Goal: Task Accomplishment & Management: Complete application form

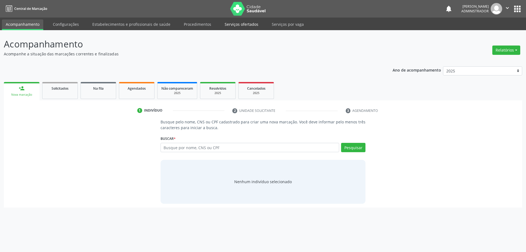
click at [237, 23] on link "Serviços ofertados" at bounding box center [241, 24] width 41 height 10
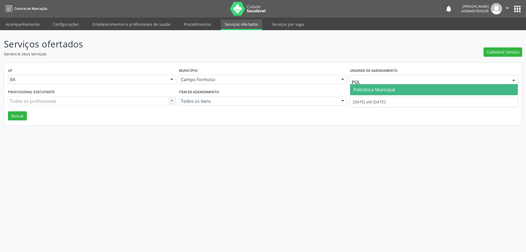
type input "POLI"
click at [387, 89] on span "Policlínica Municipal" at bounding box center [374, 90] width 42 height 6
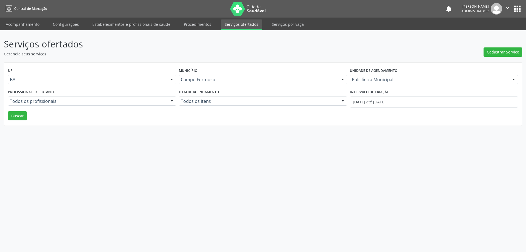
click at [168, 101] on div at bounding box center [172, 101] width 8 height 9
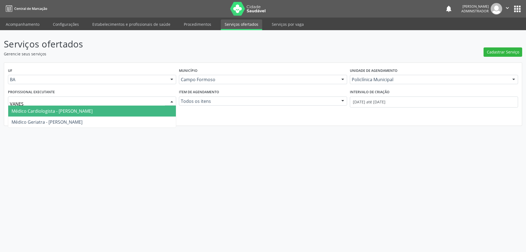
type input "VANESS"
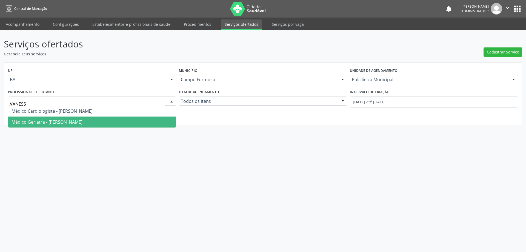
click at [154, 120] on span "Médico Geriatra - Vanessa de Queiroz Lustiago Monteiro" at bounding box center [92, 121] width 168 height 11
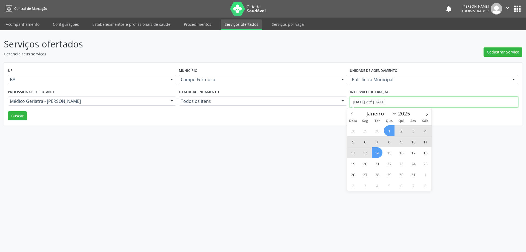
click at [388, 101] on input "01/10/2025 até 14/10/2025" at bounding box center [434, 101] width 168 height 11
click at [349, 113] on span at bounding box center [351, 112] width 9 height 9
select select "8"
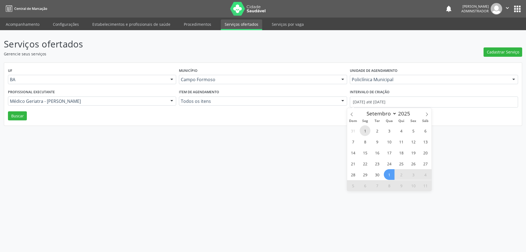
click at [363, 132] on span "1" at bounding box center [365, 130] width 11 height 11
type input "01/09/2025"
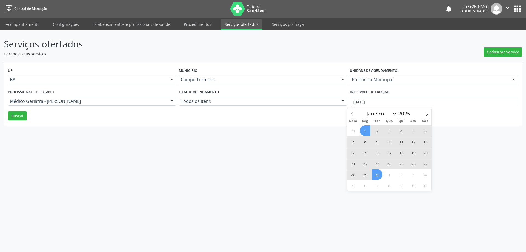
drag, startPoint x: 375, startPoint y: 176, endPoint x: 382, endPoint y: 116, distance: 60.1
click at [375, 176] on span "30" at bounding box center [377, 174] width 11 height 11
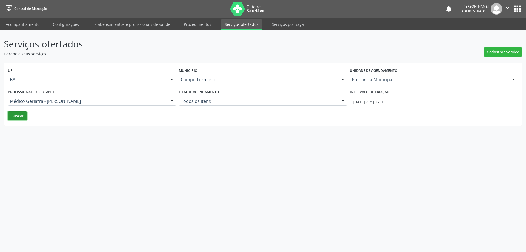
click at [20, 116] on button "Buscar" at bounding box center [17, 115] width 19 height 9
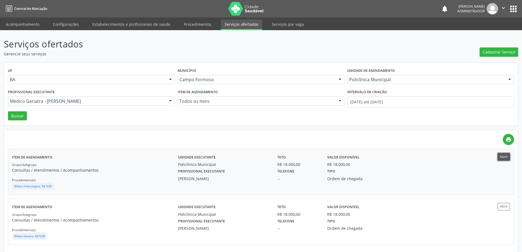
click at [503, 156] on button "Abrir" at bounding box center [504, 156] width 12 height 7
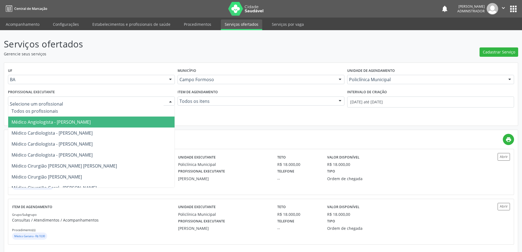
click at [170, 100] on div at bounding box center [170, 101] width 8 height 9
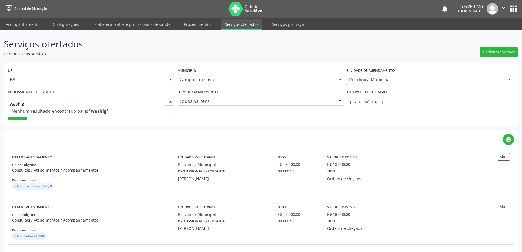
type input "washi"
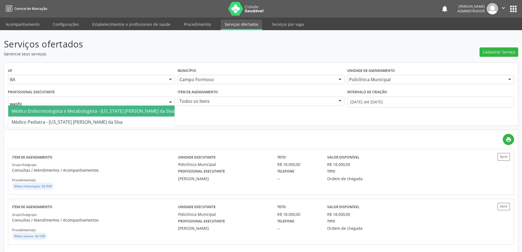
click at [117, 110] on span "Médico Endocrinologista e Metabologista - Washington Luiz Sobreira da Slva" at bounding box center [93, 111] width 163 height 6
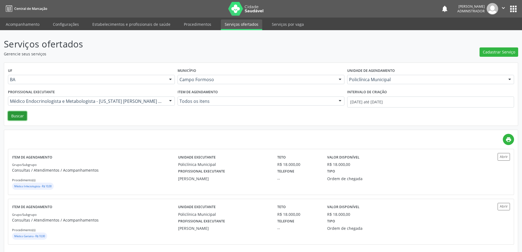
click at [15, 116] on button "Buscar" at bounding box center [17, 115] width 19 height 9
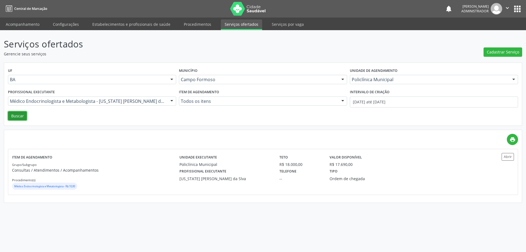
click at [22, 115] on button "Buscar" at bounding box center [17, 115] width 19 height 9
click at [509, 157] on button "Abrir" at bounding box center [508, 156] width 12 height 7
click at [30, 23] on link "Acompanhamento" at bounding box center [22, 24] width 41 height 10
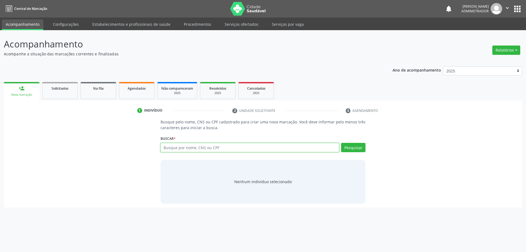
click at [174, 149] on input "text" at bounding box center [250, 147] width 179 height 9
type input "juliao alves"
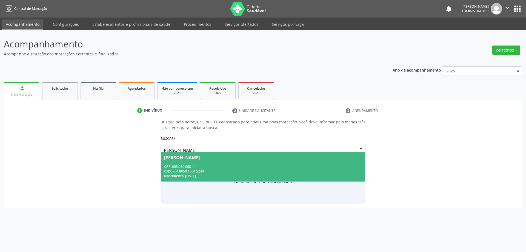
click at [205, 162] on span "Juliao Alves dos Santos CPF: 003.030.068-11 CNS: 704 8050 1604 5240 Nascimento:…" at bounding box center [263, 166] width 205 height 29
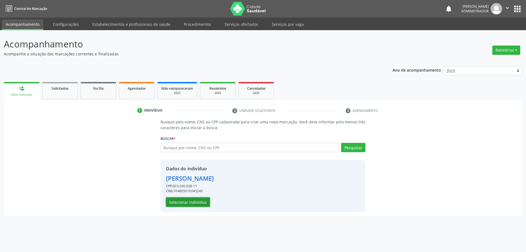
click at [189, 202] on button "Selecionar indivíduo" at bounding box center [188, 201] width 44 height 9
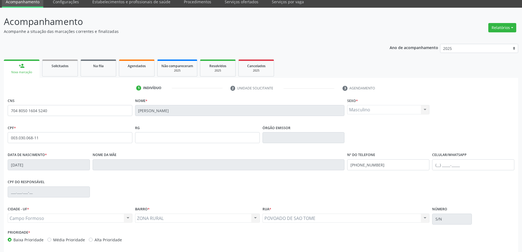
scroll to position [45, 0]
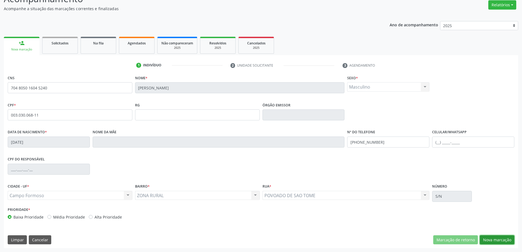
click at [487, 239] on button "Nova marcação" at bounding box center [497, 239] width 35 height 9
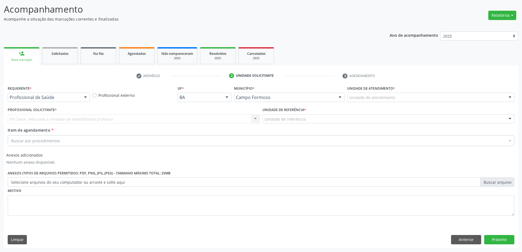
scroll to position [35, 0]
click at [87, 96] on div at bounding box center [85, 97] width 8 height 9
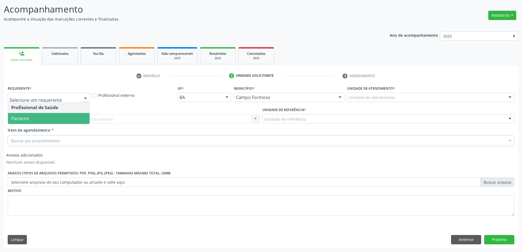
click at [78, 118] on span "Paciente" at bounding box center [49, 118] width 82 height 11
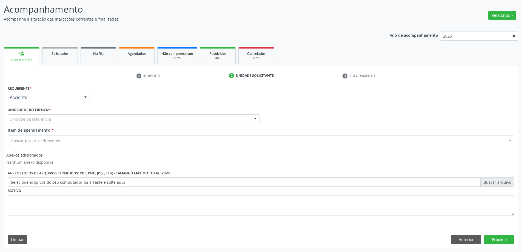
click at [255, 118] on div at bounding box center [255, 119] width 8 height 9
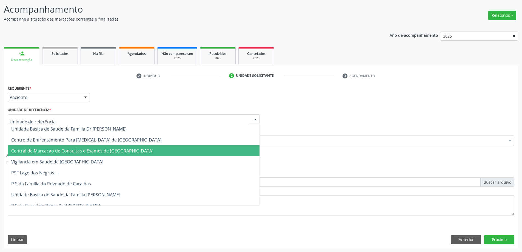
click at [234, 149] on span "Central de Marcacao de Consultas e Exames de [GEOGRAPHIC_DATA]" at bounding box center [134, 150] width 252 height 11
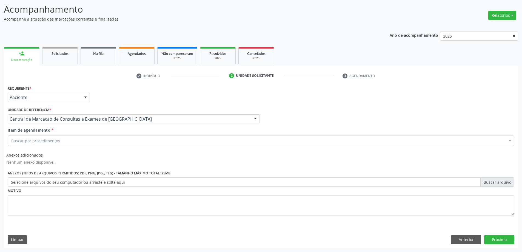
click at [185, 142] on div "Buscar por procedimentos" at bounding box center [261, 140] width 507 height 11
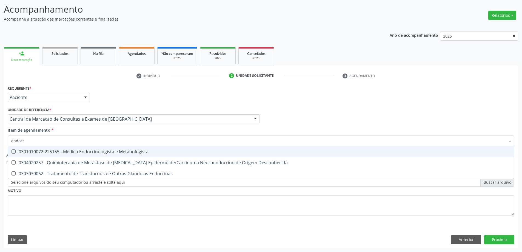
type input "endocri"
click at [165, 150] on div "0301010072-225155 - Médico Endocrinologista e Metabologista" at bounding box center [260, 151] width 499 height 4
checkbox Metabologista "true"
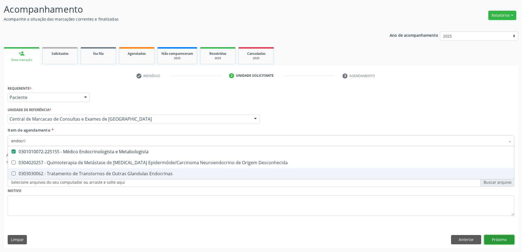
click at [498, 242] on button "Próximo" at bounding box center [499, 239] width 30 height 9
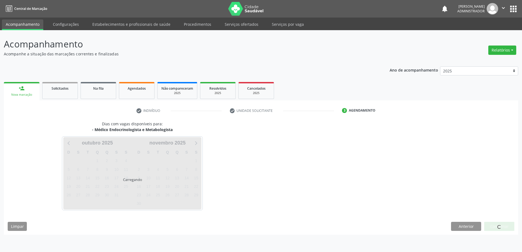
scroll to position [0, 0]
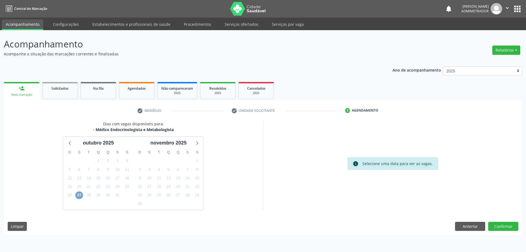
click at [78, 196] on span "27" at bounding box center [79, 195] width 8 height 8
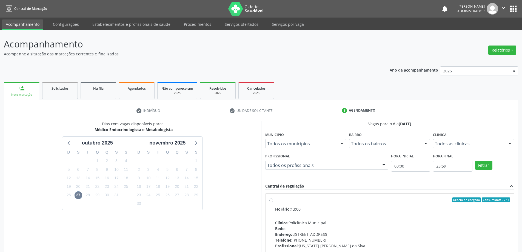
click at [275, 200] on label "Ordem de chegada Consumidos: 0 / 11 Horário: 13:00 Clínica: Policlínica Municip…" at bounding box center [392, 239] width 235 height 84
click at [272, 200] on input "Ordem de chegada Consumidos: 0 / 11 Horário: 13:00 Clínica: Policlínica Municip…" at bounding box center [271, 199] width 4 height 5
radio input "true"
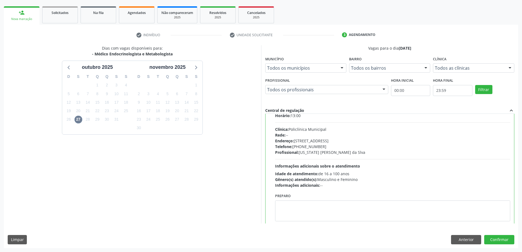
scroll to position [27, 0]
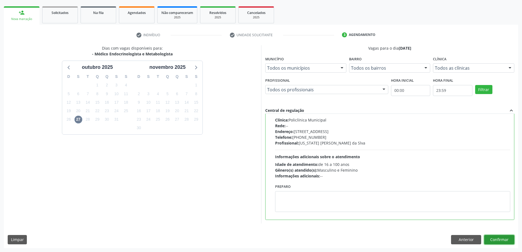
click at [493, 238] on button "Confirmar" at bounding box center [499, 239] width 30 height 9
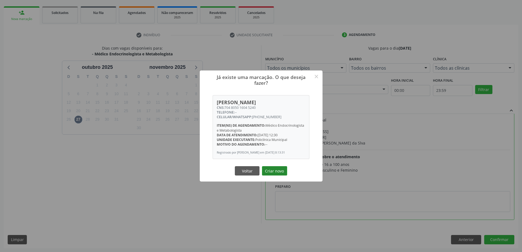
click at [275, 170] on button "Criar novo" at bounding box center [274, 170] width 25 height 9
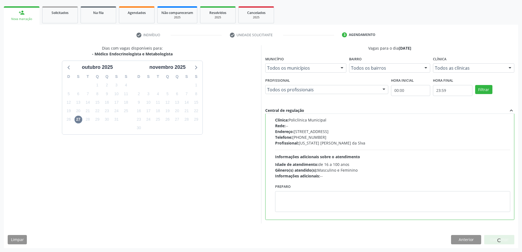
scroll to position [0, 0]
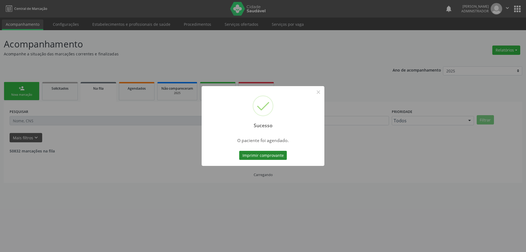
click at [270, 155] on button "Imprimir comprovante" at bounding box center [263, 155] width 48 height 9
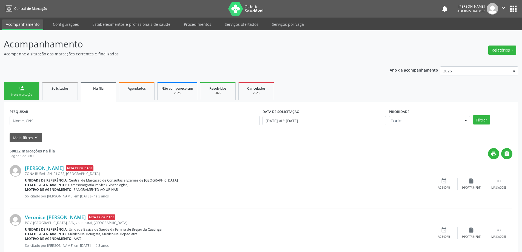
click at [12, 91] on link "person_add Nova marcação" at bounding box center [22, 91] width 36 height 18
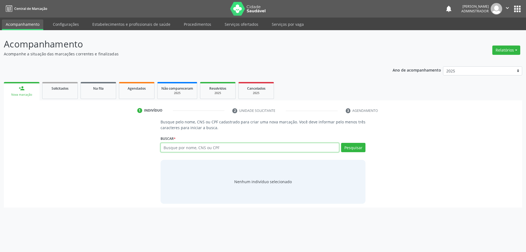
click at [200, 148] on input "text" at bounding box center [250, 147] width 179 height 9
type input "maria da gloria pereira"
click at [356, 150] on button "Pesquisar" at bounding box center [353, 147] width 24 height 9
type input "maria da gloria pereira"
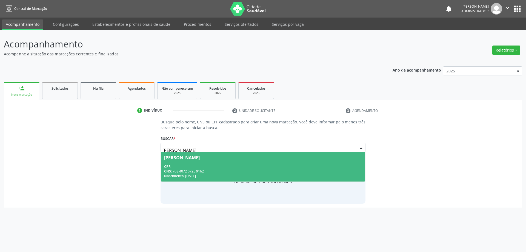
click at [221, 161] on span "Maria da Gloria Pereira de Freitas CPF: -- CNS: 708 4072 0725 9162 Nascimento: …" at bounding box center [263, 166] width 205 height 29
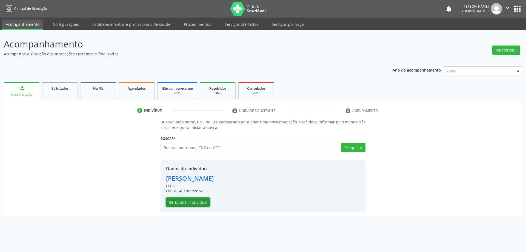
click at [199, 200] on button "Selecionar indivíduo" at bounding box center [188, 201] width 44 height 9
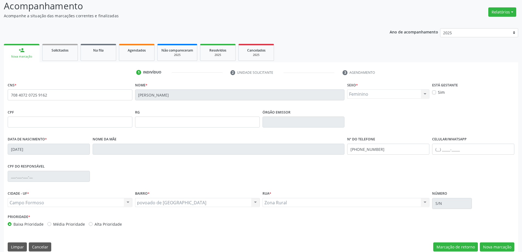
scroll to position [45, 0]
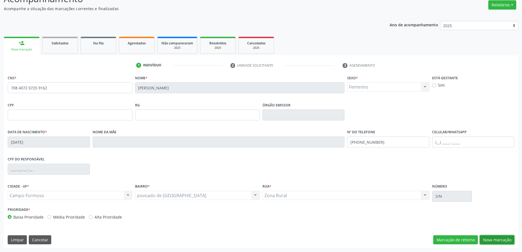
click at [489, 239] on button "Nova marcação" at bounding box center [497, 239] width 35 height 9
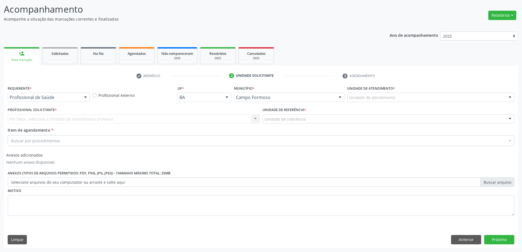
click at [86, 94] on div at bounding box center [85, 97] width 8 height 9
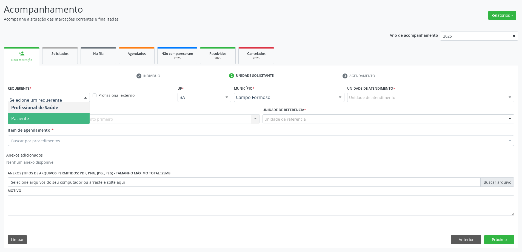
click at [78, 118] on span "Paciente" at bounding box center [49, 118] width 82 height 11
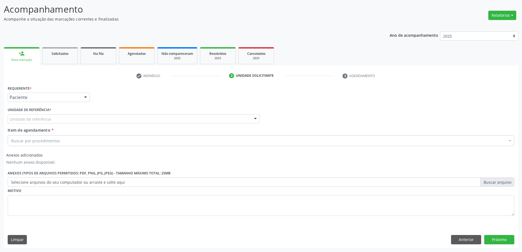
click at [253, 116] on div at bounding box center [255, 119] width 8 height 9
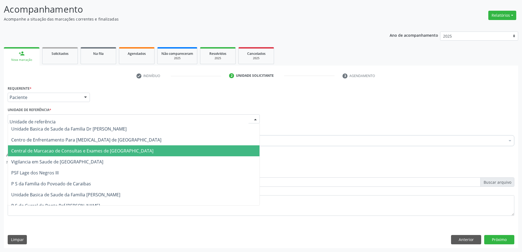
click at [217, 147] on span "Central de Marcacao de Consultas e Exames de [GEOGRAPHIC_DATA]" at bounding box center [134, 150] width 252 height 11
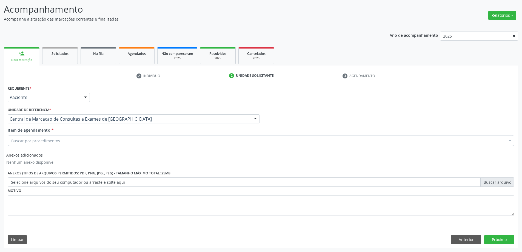
click at [213, 140] on div "Buscar por procedimentos" at bounding box center [261, 140] width 507 height 11
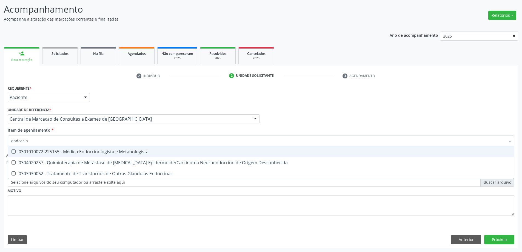
type input "endocrino"
click at [204, 150] on div "0301010072-225155 - Médico Endocrinologista e Metabologista" at bounding box center [260, 151] width 499 height 4
checkbox Metabologista "true"
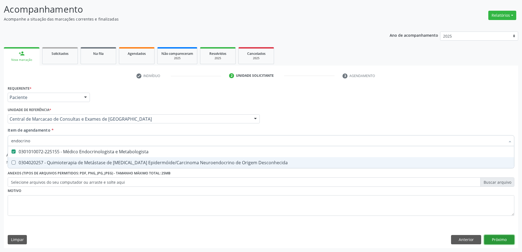
click at [502, 236] on button "Próximo" at bounding box center [499, 239] width 30 height 9
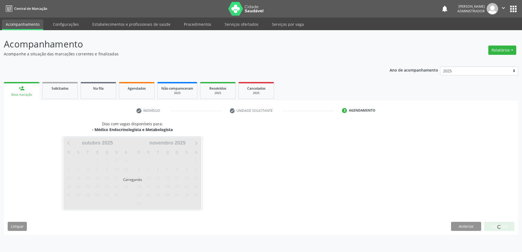
scroll to position [0, 0]
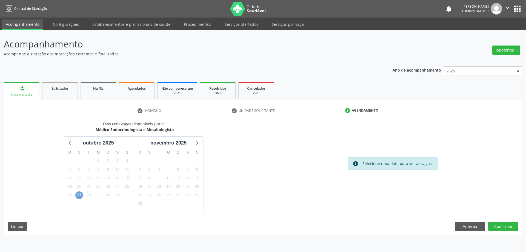
click at [80, 193] on span "27" at bounding box center [79, 195] width 8 height 8
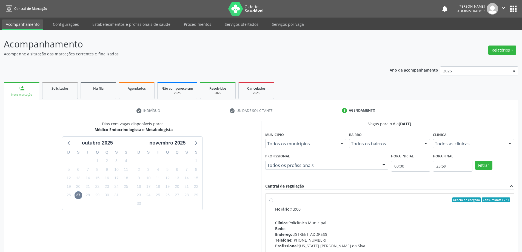
click at [275, 200] on label "Ordem de chegada Consumidos: 1 / 11 Horário: 13:00 Clínica: Policlínica Municip…" at bounding box center [392, 239] width 235 height 84
click at [270, 200] on input "Ordem de chegada Consumidos: 1 / 11 Horário: 13:00 Clínica: Policlínica Municip…" at bounding box center [271, 199] width 4 height 5
radio input "true"
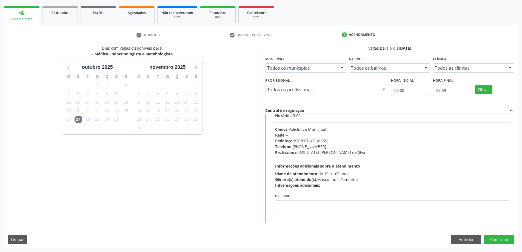
scroll to position [27, 0]
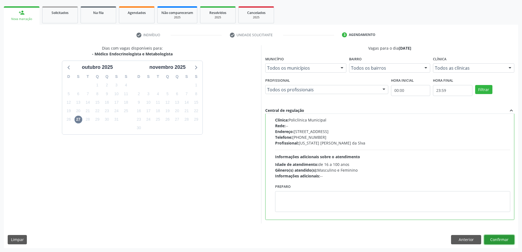
click at [497, 239] on button "Confirmar" at bounding box center [499, 239] width 30 height 9
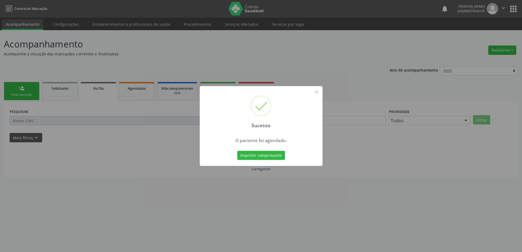
scroll to position [0, 0]
click at [267, 154] on button "Imprimir comprovante" at bounding box center [263, 155] width 48 height 9
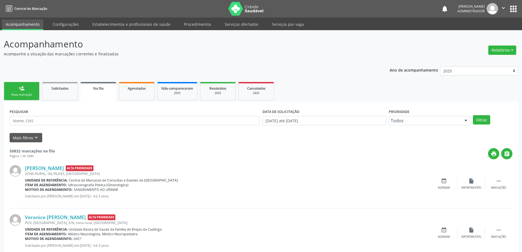
click at [25, 90] on link "person_add Nova marcação" at bounding box center [22, 91] width 36 height 18
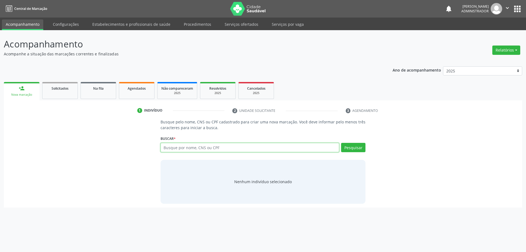
click at [203, 147] on input "text" at bounding box center [250, 147] width 179 height 9
type input "josenias valadao"
click at [361, 147] on button "Pesquisar" at bounding box center [353, 147] width 24 height 9
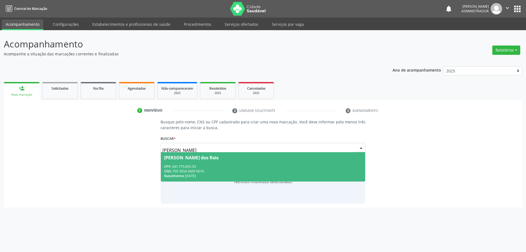
click at [204, 167] on div "CPF: 341.779.655-53" at bounding box center [263, 166] width 198 height 5
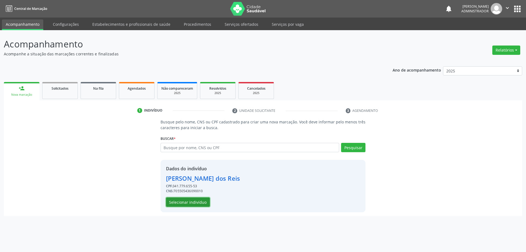
click at [195, 200] on button "Selecionar indivíduo" at bounding box center [188, 201] width 44 height 9
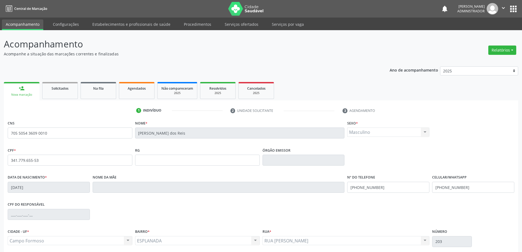
scroll to position [45, 0]
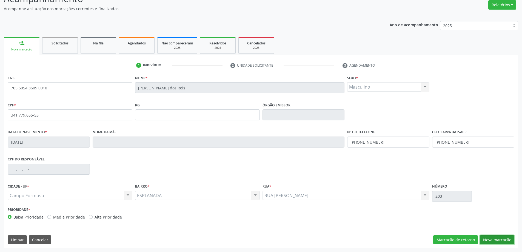
click at [487, 238] on button "Nova marcação" at bounding box center [497, 239] width 35 height 9
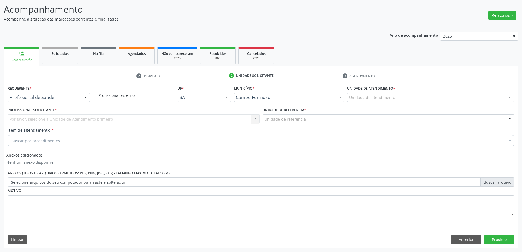
click at [84, 96] on div at bounding box center [85, 97] width 8 height 9
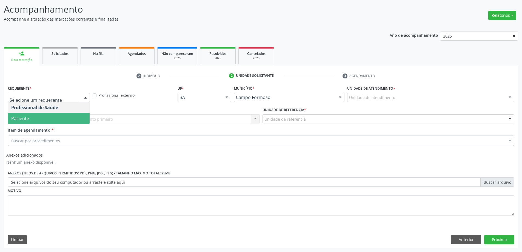
click at [74, 115] on span "Paciente" at bounding box center [49, 118] width 82 height 11
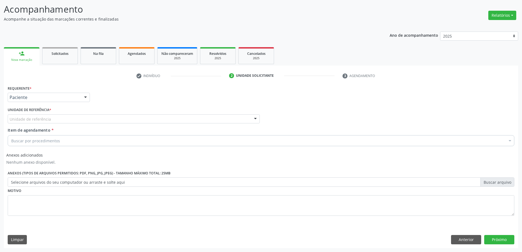
click at [256, 117] on div at bounding box center [255, 119] width 8 height 9
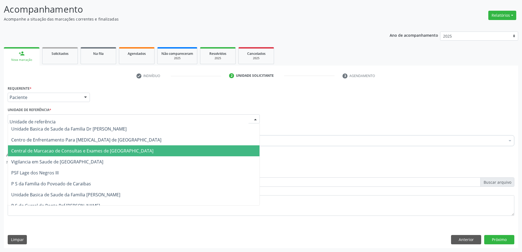
click at [230, 152] on span "Central de Marcacao de Consultas e Exames de [GEOGRAPHIC_DATA]" at bounding box center [134, 150] width 252 height 11
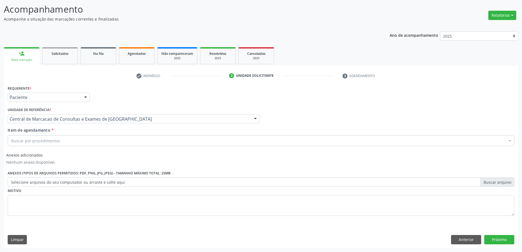
click at [189, 142] on div "Buscar por procedimentos" at bounding box center [261, 140] width 507 height 11
type input "endocri"
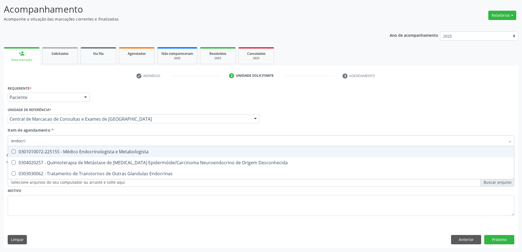
click at [168, 150] on div "0301010072-225155 - Médico Endocrinologista e Metabologista" at bounding box center [260, 151] width 499 height 4
checkbox Metabologista "true"
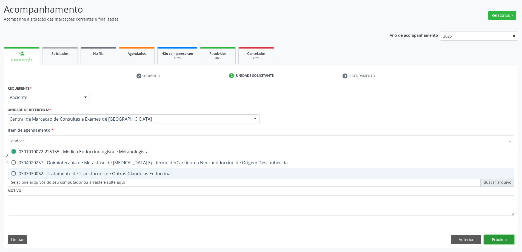
click at [502, 239] on button "Próximo" at bounding box center [499, 239] width 30 height 9
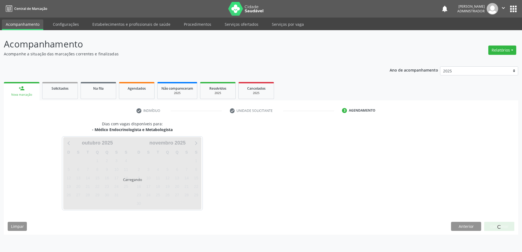
scroll to position [0, 0]
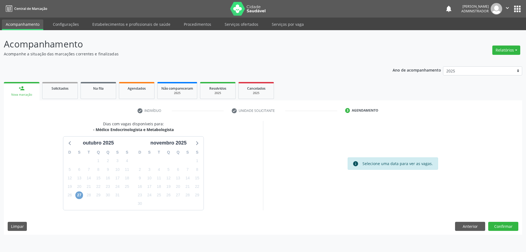
click at [80, 195] on span "27" at bounding box center [79, 195] width 8 height 8
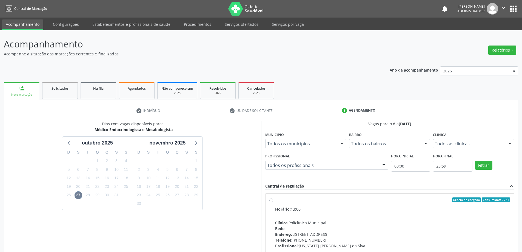
click at [275, 201] on label "Ordem de chegada Consumidos: 2 / 11 Horário: 13:00 Clínica: Policlínica Municip…" at bounding box center [392, 239] width 235 height 84
click at [271, 201] on input "Ordem de chegada Consumidos: 2 / 11 Horário: 13:00 Clínica: Policlínica Municip…" at bounding box center [271, 199] width 4 height 5
radio input "true"
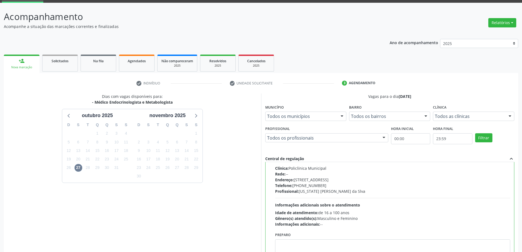
scroll to position [76, 0]
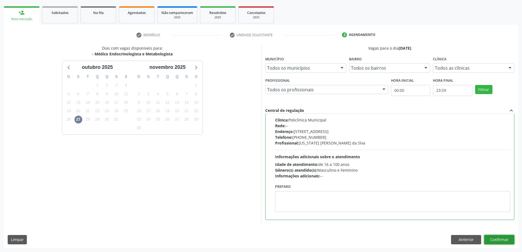
click at [494, 238] on button "Confirmar" at bounding box center [499, 239] width 30 height 9
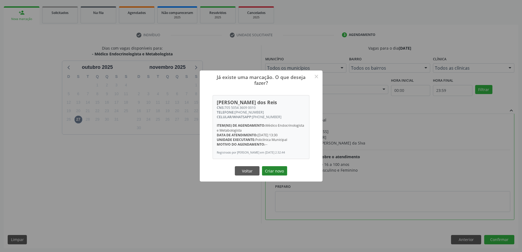
click at [278, 175] on button "Criar novo" at bounding box center [274, 170] width 25 height 9
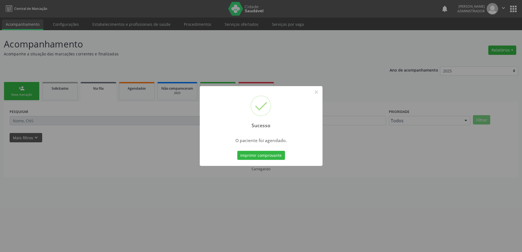
scroll to position [0, 0]
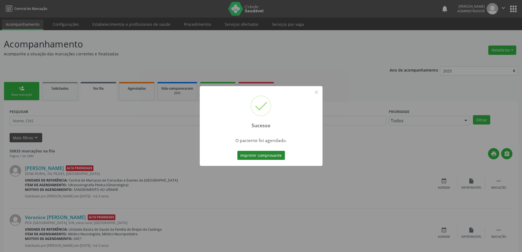
click at [271, 154] on button "Imprimir comprovante" at bounding box center [261, 155] width 48 height 9
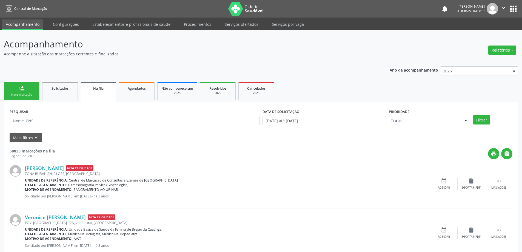
click at [27, 91] on link "person_add Nova marcação" at bounding box center [22, 91] width 36 height 18
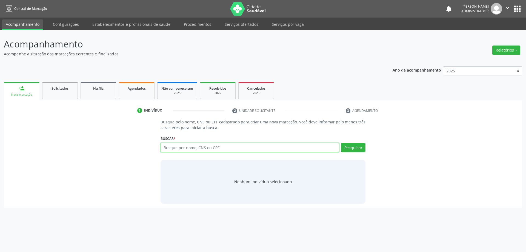
click at [208, 148] on input "text" at bounding box center [250, 147] width 179 height 9
type input "jose paulino"
click at [356, 148] on button "Pesquisar" at bounding box center [353, 147] width 24 height 9
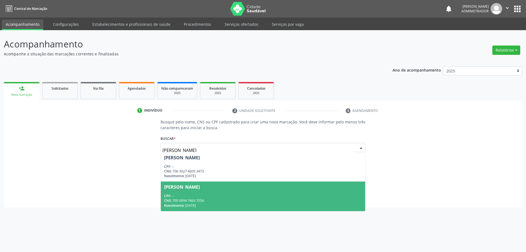
click at [256, 186] on div "Jose Paulino dos Santos" at bounding box center [263, 187] width 198 height 4
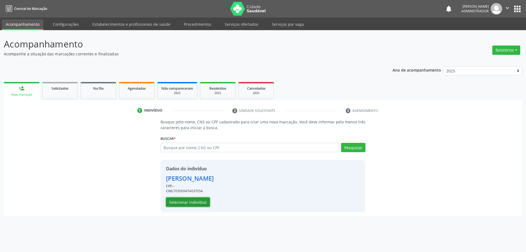
click at [181, 200] on button "Selecionar indivíduo" at bounding box center [188, 201] width 44 height 9
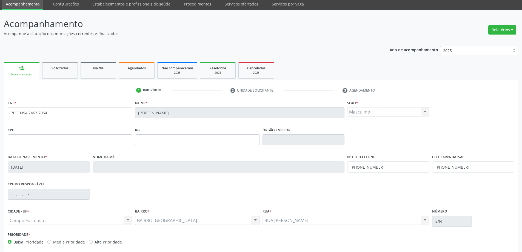
scroll to position [45, 0]
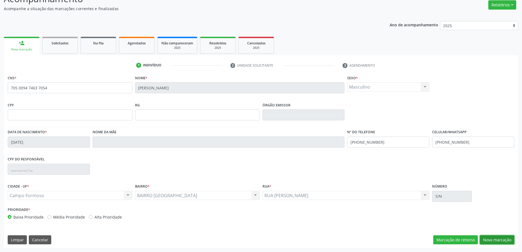
click at [495, 237] on button "Nova marcação" at bounding box center [497, 239] width 35 height 9
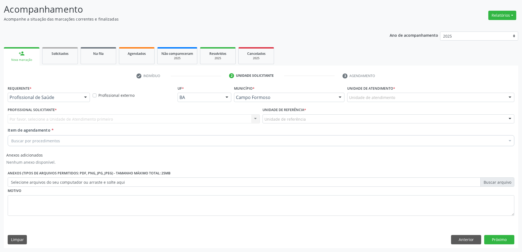
scroll to position [35, 0]
click at [85, 97] on div at bounding box center [85, 97] width 8 height 9
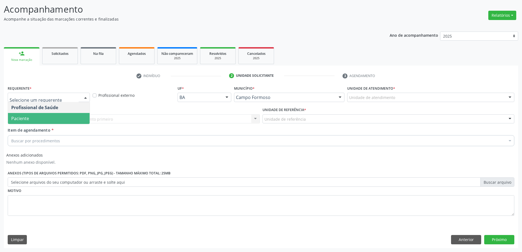
click at [72, 118] on span "Paciente" at bounding box center [49, 118] width 82 height 11
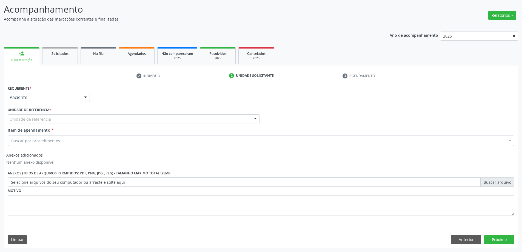
click at [255, 118] on div at bounding box center [255, 119] width 8 height 9
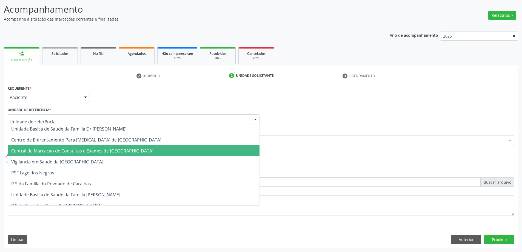
click at [223, 149] on span "Central de Marcacao de Consultas e Exames de [GEOGRAPHIC_DATA]" at bounding box center [134, 150] width 252 height 11
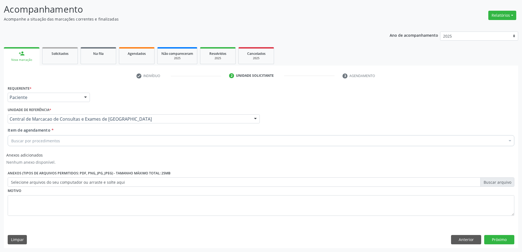
click at [223, 144] on div "Buscar por procedimentos" at bounding box center [261, 140] width 507 height 11
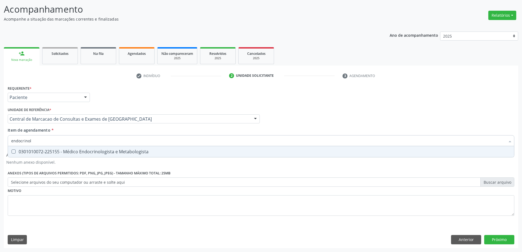
type input "endocrinolo"
click at [216, 151] on div "0301010072-225155 - Médico Endocrinologista e Metabologista" at bounding box center [260, 151] width 499 height 4
checkbox Metabologista "true"
click at [501, 237] on button "Próximo" at bounding box center [499, 239] width 30 height 9
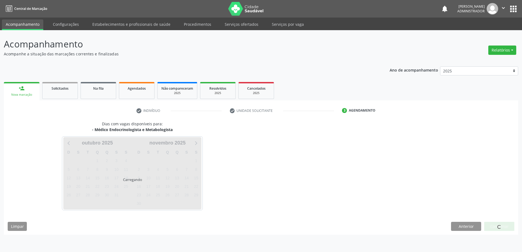
scroll to position [0, 0]
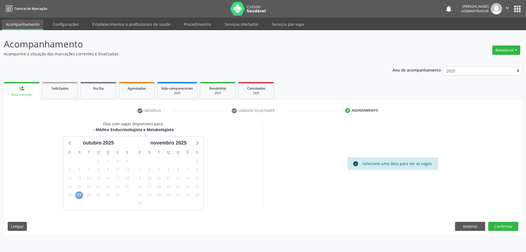
click at [79, 196] on span "27" at bounding box center [79, 195] width 8 height 8
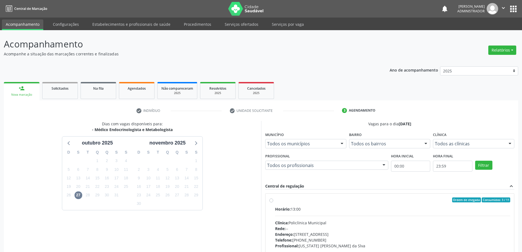
click at [275, 200] on label "Ordem de chegada Consumidos: 3 / 11 Horário: 13:00 Clínica: Policlínica Municip…" at bounding box center [392, 239] width 235 height 84
click at [271, 200] on input "Ordem de chegada Consumidos: 3 / 11 Horário: 13:00 Clínica: Policlínica Municip…" at bounding box center [271, 199] width 4 height 5
radio input "true"
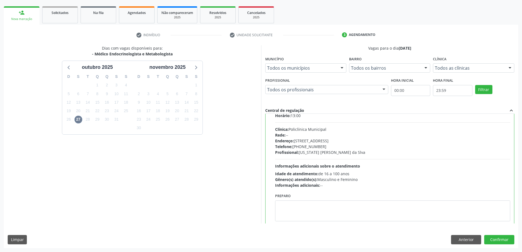
scroll to position [27, 0]
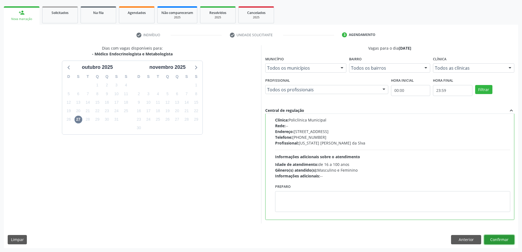
click at [495, 239] on button "Confirmar" at bounding box center [499, 239] width 30 height 9
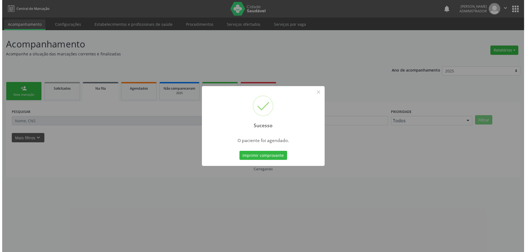
scroll to position [0, 0]
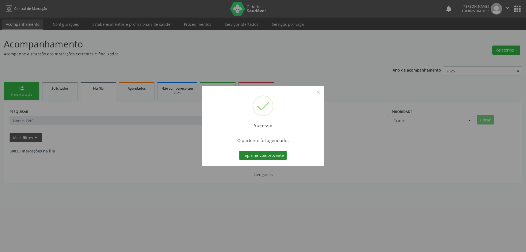
click at [273, 155] on button "Imprimir comprovante" at bounding box center [263, 155] width 48 height 9
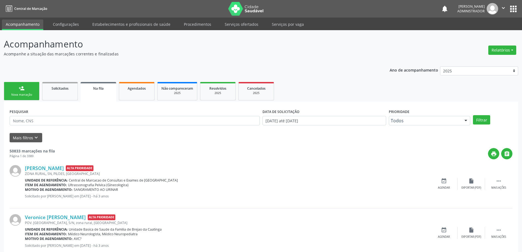
click at [22, 83] on link "person_add Nova marcação" at bounding box center [22, 91] width 36 height 18
click at [22, 92] on link "person_add Nova marcação" at bounding box center [22, 91] width 36 height 18
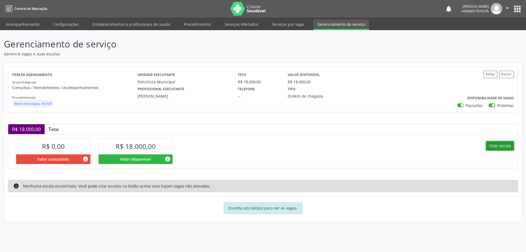
click at [499, 146] on button "Criar escala" at bounding box center [500, 145] width 28 height 9
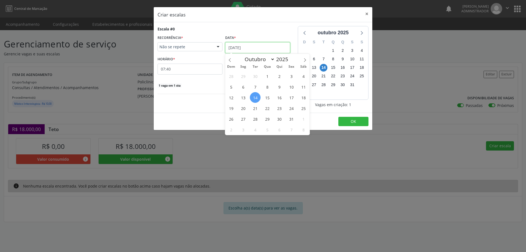
click at [241, 46] on input "14/10/2025" at bounding box center [257, 47] width 65 height 11
click at [255, 108] on span "21" at bounding box center [255, 108] width 11 height 11
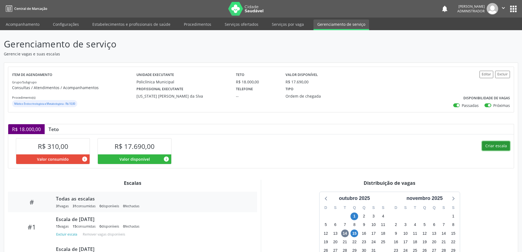
click at [491, 145] on button "Criar escala" at bounding box center [496, 145] width 28 height 9
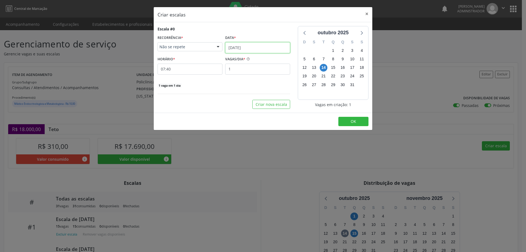
click at [242, 46] on input "14/10/2025" at bounding box center [257, 47] width 65 height 11
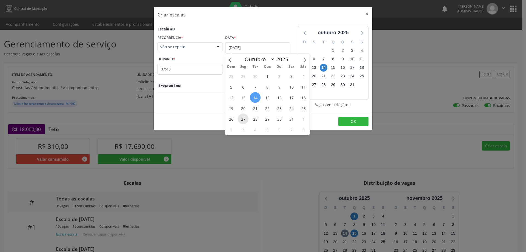
click at [245, 116] on span "27" at bounding box center [243, 118] width 11 height 11
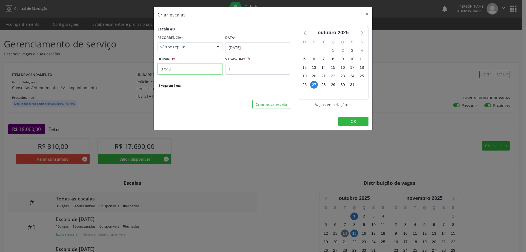
click at [203, 69] on input "07:40" at bounding box center [190, 69] width 65 height 11
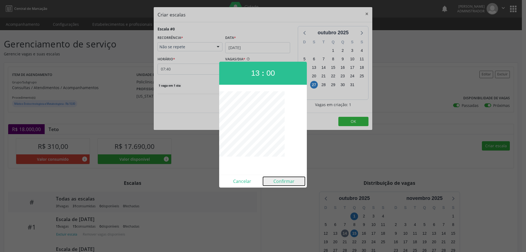
click at [290, 182] on button "Confirmar" at bounding box center [284, 181] width 42 height 9
type input "13:00"
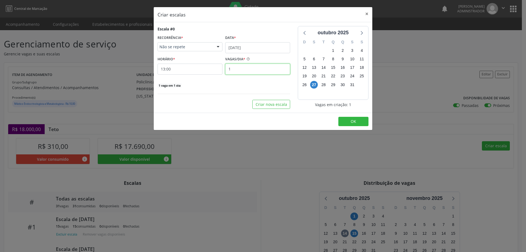
click at [245, 69] on input "1" at bounding box center [257, 69] width 65 height 11
type input "11"
click at [360, 122] on button "OK" at bounding box center [353, 121] width 30 height 9
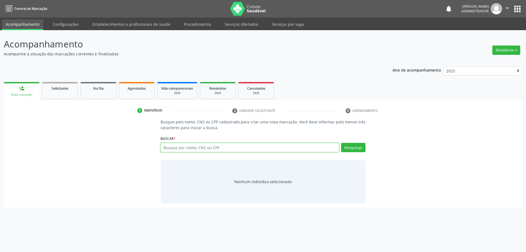
click at [182, 148] on input "text" at bounding box center [250, 147] width 179 height 9
type input "valdete alves"
click at [348, 146] on button "Pesquisar" at bounding box center [353, 147] width 24 height 9
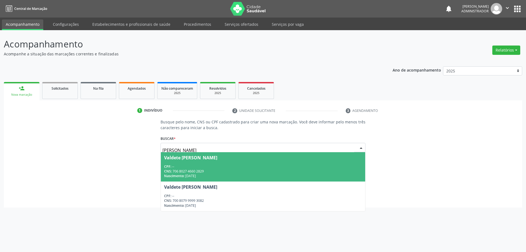
click at [226, 162] on span "Valdete Alves de Souza Alencar CPF: -- CNS: 706 8027 4660 2829 Nascimento: 25/1…" at bounding box center [263, 166] width 205 height 29
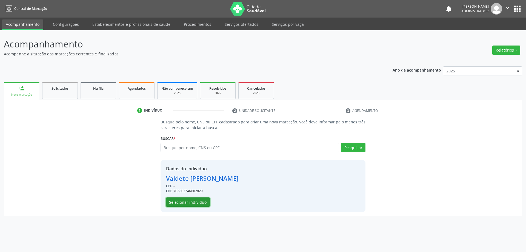
click at [195, 203] on button "Selecionar indivíduo" at bounding box center [188, 201] width 44 height 9
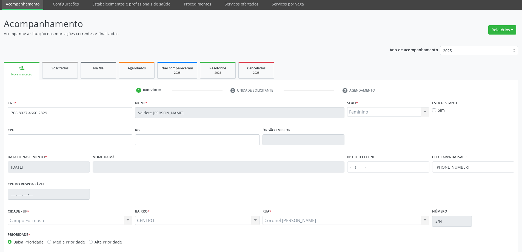
scroll to position [45, 0]
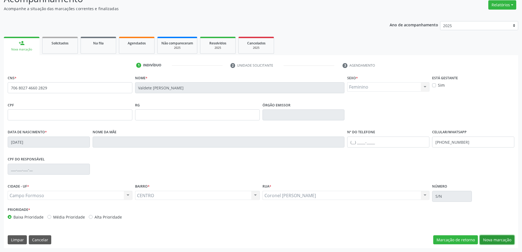
click at [492, 241] on button "Nova marcação" at bounding box center [497, 239] width 35 height 9
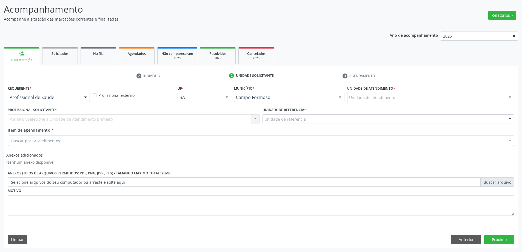
scroll to position [35, 0]
click at [83, 97] on div at bounding box center [85, 97] width 8 height 9
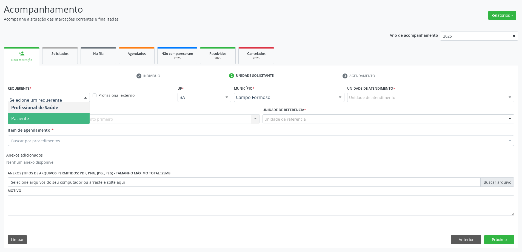
click at [75, 122] on span "Paciente" at bounding box center [49, 118] width 82 height 11
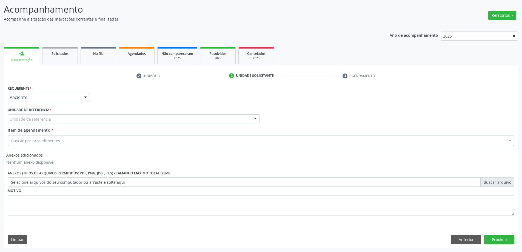
click at [254, 118] on div at bounding box center [255, 119] width 8 height 9
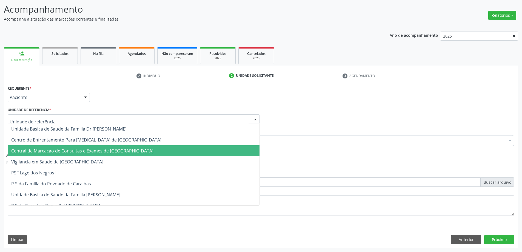
click at [238, 151] on span "Central de Marcacao de Consultas e Exames de [GEOGRAPHIC_DATA]" at bounding box center [134, 150] width 252 height 11
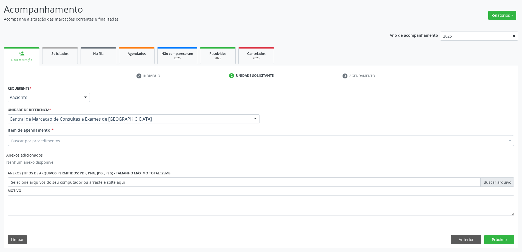
click at [236, 142] on div "Buscar por procedimentos" at bounding box center [261, 140] width 507 height 11
click at [26, 141] on input "endocrinlogista" at bounding box center [258, 140] width 494 height 11
type input "endocrinologista"
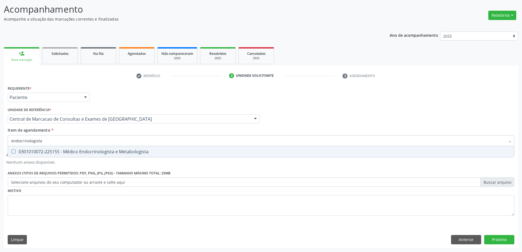
click at [47, 152] on div "0301010072-225155 - Médico Endocrinologista e Metabologista" at bounding box center [260, 151] width 499 height 4
checkbox Metabologista "true"
click at [495, 240] on button "Próximo" at bounding box center [499, 239] width 30 height 9
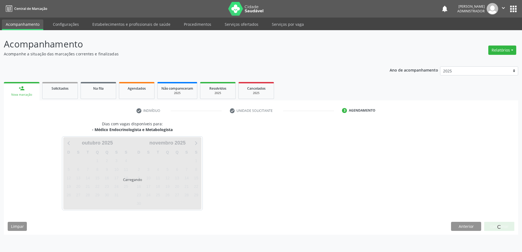
scroll to position [0, 0]
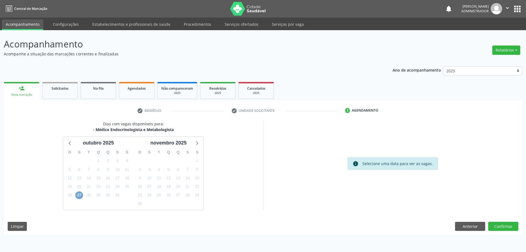
click at [78, 198] on span "27" at bounding box center [79, 195] width 8 height 8
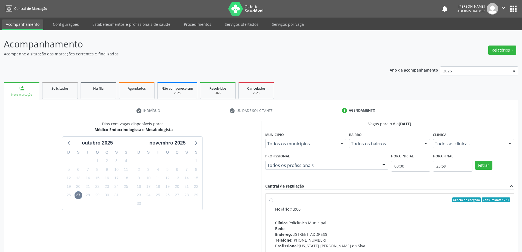
click at [275, 200] on label "Ordem de chegada Consumidos: 4 / 11 Horário: 13:00 Clínica: Policlínica Municip…" at bounding box center [392, 239] width 235 height 84
click at [271, 200] on input "Ordem de chegada Consumidos: 4 / 11 Horário: 13:00 Clínica: Policlínica Municip…" at bounding box center [271, 199] width 4 height 5
radio input "true"
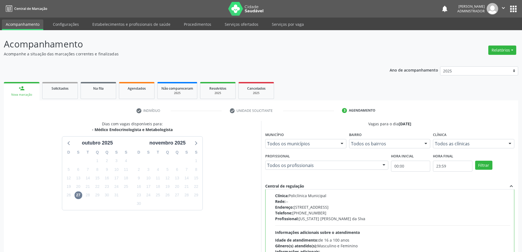
scroll to position [76, 0]
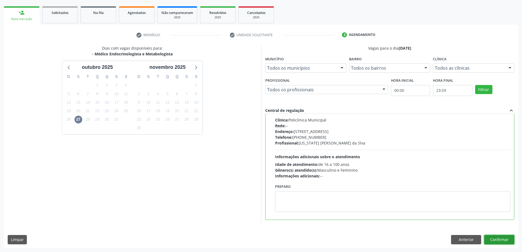
click at [496, 236] on button "Confirmar" at bounding box center [499, 239] width 30 height 9
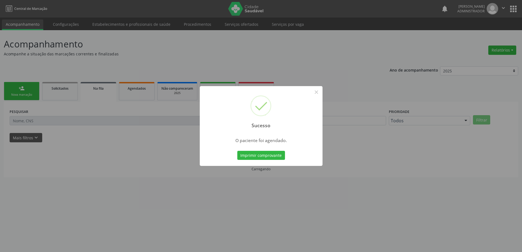
scroll to position [0, 0]
click at [273, 155] on button "Imprimir comprovante" at bounding box center [263, 155] width 48 height 9
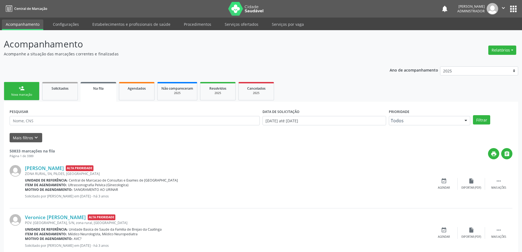
click at [17, 92] on link "person_add Nova marcação" at bounding box center [22, 91] width 36 height 18
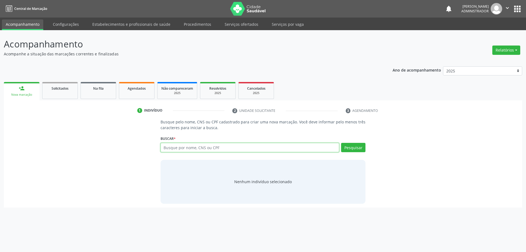
click at [211, 148] on input "text" at bounding box center [250, 147] width 179 height 9
type input "marilene martins"
click at [350, 148] on button "Pesquisar" at bounding box center [353, 147] width 24 height 9
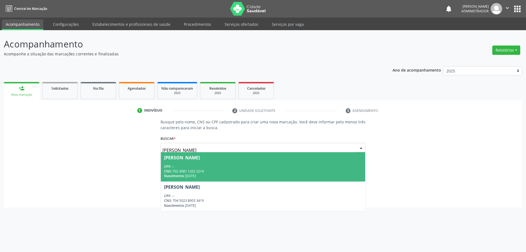
click at [200, 159] on div "Marilene Martins de Almeida" at bounding box center [182, 157] width 36 height 4
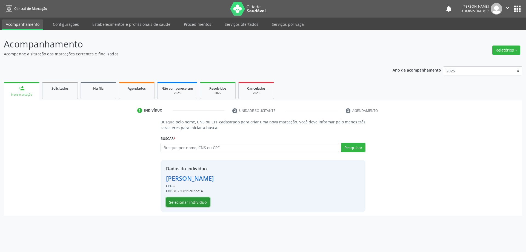
click at [179, 203] on button "Selecionar indivíduo" at bounding box center [188, 201] width 44 height 9
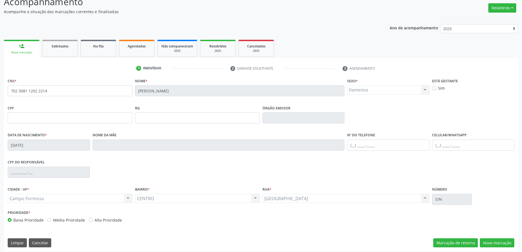
scroll to position [45, 0]
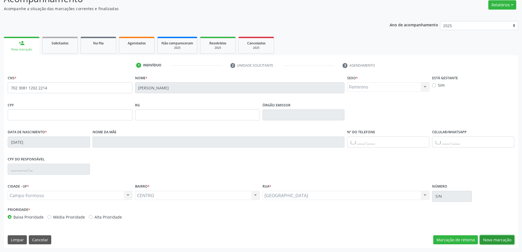
click at [495, 239] on button "Nova marcação" at bounding box center [497, 239] width 35 height 9
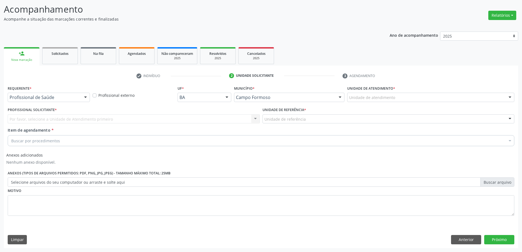
click at [86, 95] on div at bounding box center [85, 97] width 8 height 9
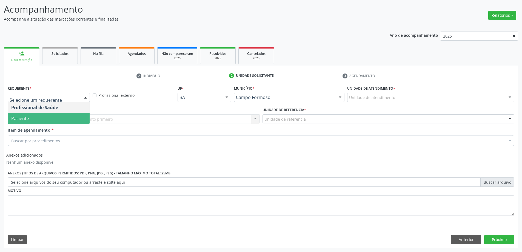
click at [78, 118] on span "Paciente" at bounding box center [49, 118] width 82 height 11
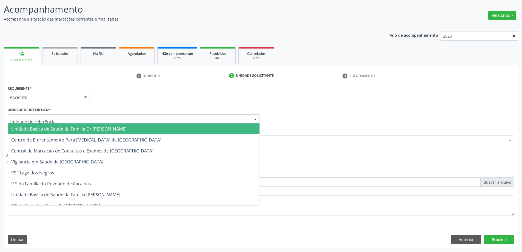
click at [254, 117] on div at bounding box center [255, 119] width 8 height 9
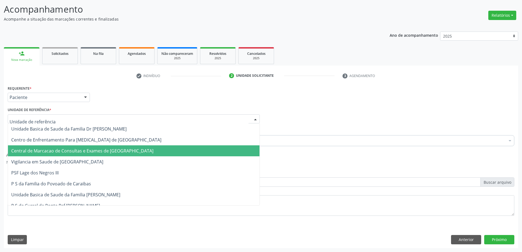
click at [241, 145] on span "Central de Marcacao de Consultas e Exames de [GEOGRAPHIC_DATA]" at bounding box center [134, 150] width 252 height 11
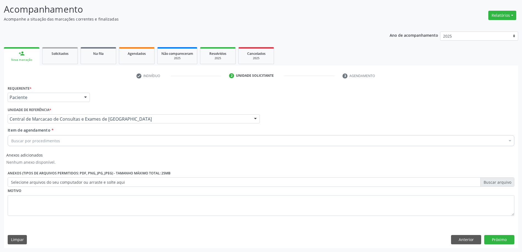
click at [163, 141] on div "Buscar por procedimentos" at bounding box center [261, 140] width 507 height 11
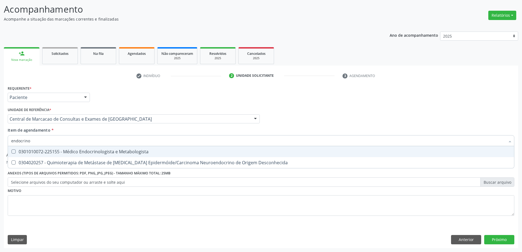
type input "endocrinol"
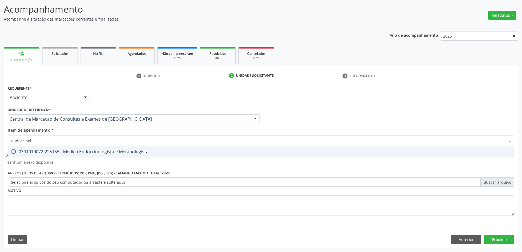
click at [163, 147] on span "0301010072-225155 - Médico Endocrinologista e Metabologista" at bounding box center [261, 151] width 506 height 11
checkbox Metabologista "true"
click at [498, 240] on button "Próximo" at bounding box center [499, 239] width 30 height 9
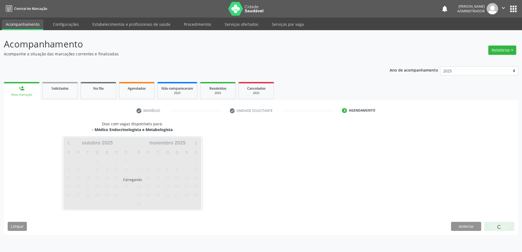
scroll to position [0, 0]
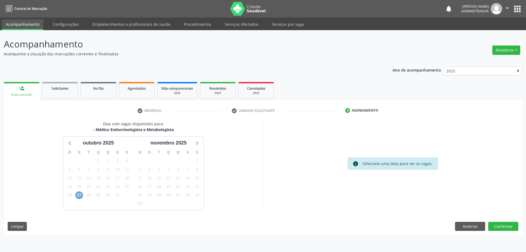
click at [79, 193] on span "27" at bounding box center [79, 195] width 8 height 8
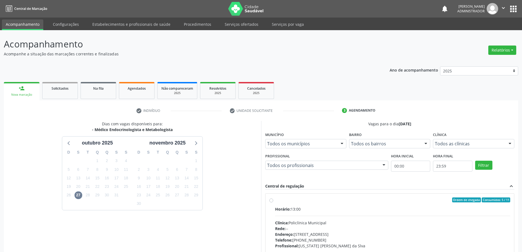
click at [275, 199] on label "Ordem de chegada Consumidos: 5 / 11 Horário: 13:00 Clínica: Policlínica Municip…" at bounding box center [392, 239] width 235 height 84
click at [270, 199] on input "Ordem de chegada Consumidos: 5 / 11 Horário: 13:00 Clínica: Policlínica Municip…" at bounding box center [271, 199] width 4 height 5
radio input "true"
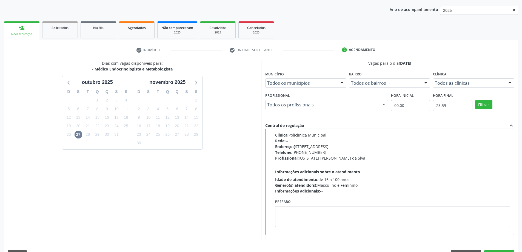
scroll to position [76, 0]
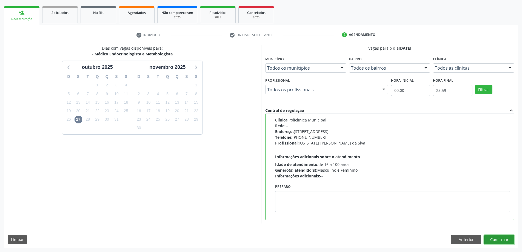
click at [508, 239] on button "Confirmar" at bounding box center [499, 239] width 30 height 9
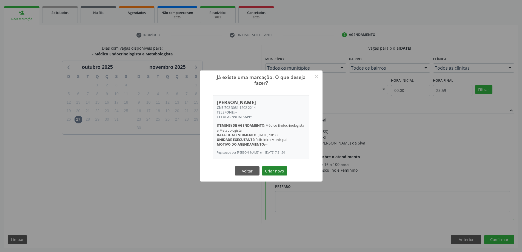
click at [276, 170] on button "Criar novo" at bounding box center [274, 170] width 25 height 9
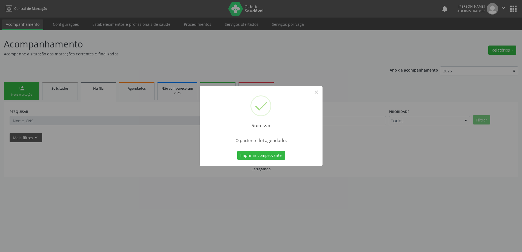
scroll to position [0, 0]
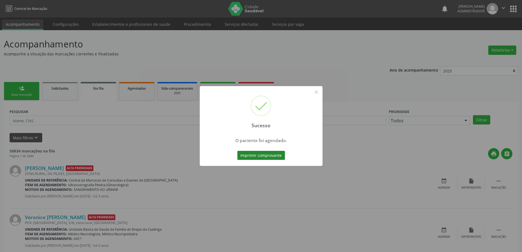
click at [260, 153] on button "Imprimir comprovante" at bounding box center [261, 155] width 48 height 9
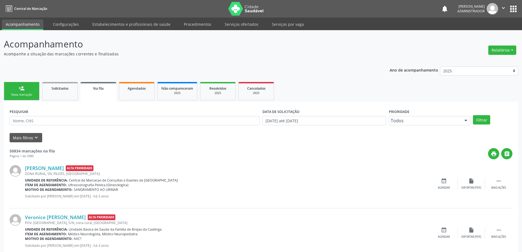
click at [20, 90] on div "person_add" at bounding box center [22, 88] width 6 height 6
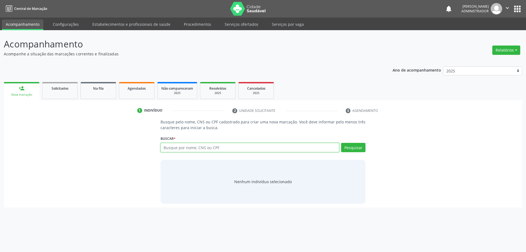
click at [283, 145] on input "text" at bounding box center [250, 147] width 179 height 9
type input "germano gomes de macedo"
click at [354, 149] on button "Pesquisar" at bounding box center [353, 147] width 24 height 9
type input "germano gomes de macedo"
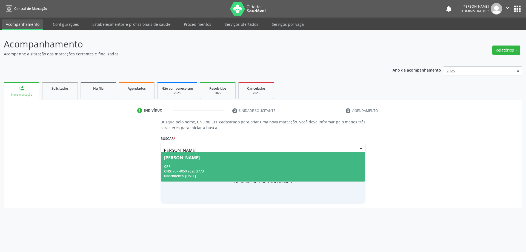
click at [189, 165] on div "CPF: --" at bounding box center [263, 166] width 198 height 5
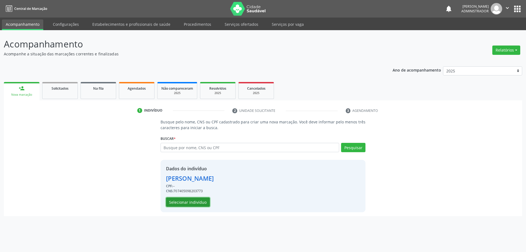
click at [186, 203] on button "Selecionar indivíduo" at bounding box center [188, 201] width 44 height 9
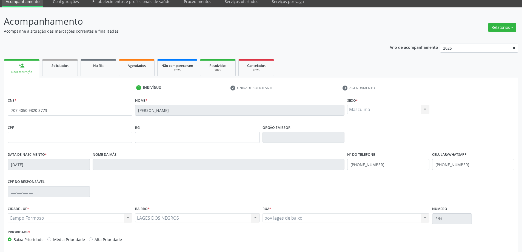
scroll to position [45, 0]
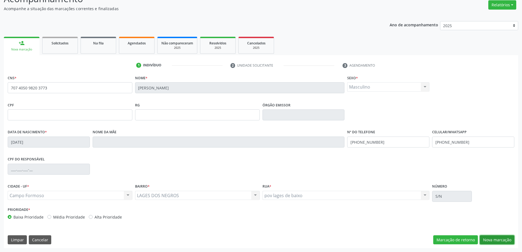
click at [492, 235] on button "Nova marcação" at bounding box center [497, 239] width 35 height 9
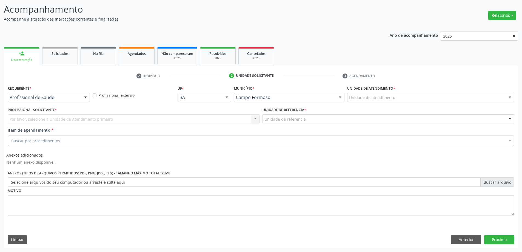
scroll to position [35, 0]
click at [84, 98] on div at bounding box center [85, 97] width 8 height 9
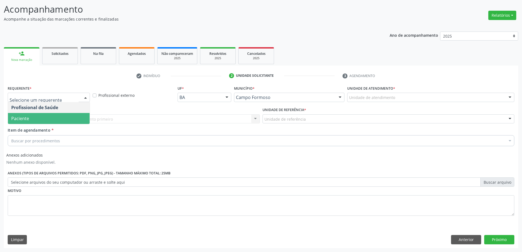
click at [80, 118] on span "Paciente" at bounding box center [49, 118] width 82 height 11
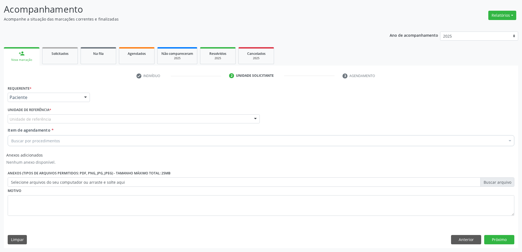
click at [254, 116] on div at bounding box center [255, 119] width 8 height 9
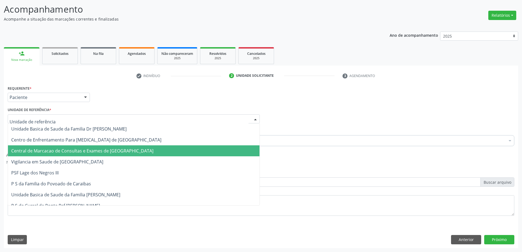
click at [233, 148] on span "Central de Marcacao de Consultas e Exames de [GEOGRAPHIC_DATA]" at bounding box center [134, 150] width 252 height 11
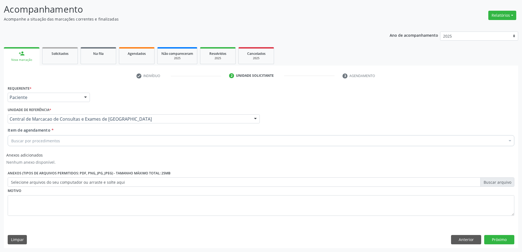
click at [232, 142] on div "Buscar por procedimentos" at bounding box center [261, 140] width 507 height 11
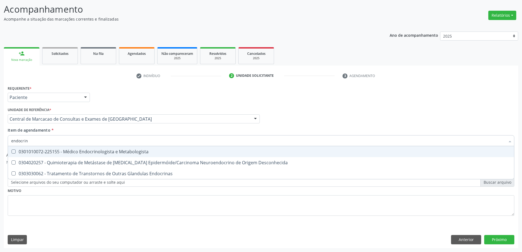
type input "endocrino"
click at [221, 151] on div "0301010072-225155 - Médico Endocrinologista e Metabologista" at bounding box center [260, 151] width 499 height 4
checkbox Metabologista "true"
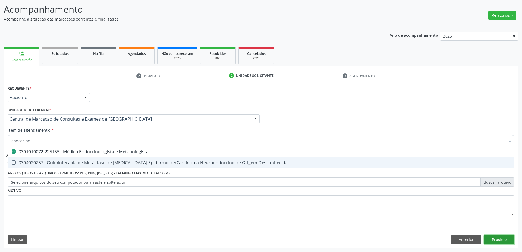
click at [495, 238] on button "Próximo" at bounding box center [499, 239] width 30 height 9
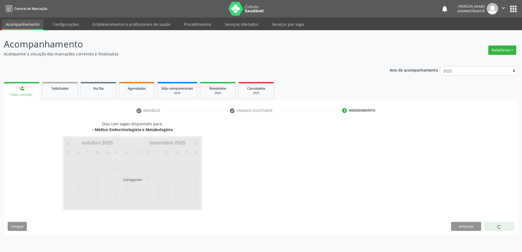
scroll to position [0, 0]
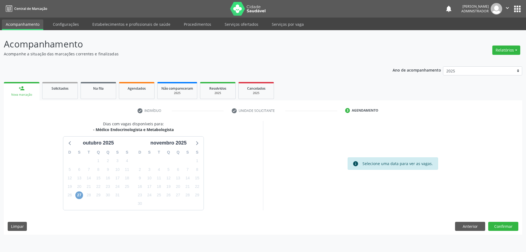
click at [80, 197] on span "27" at bounding box center [79, 195] width 8 height 8
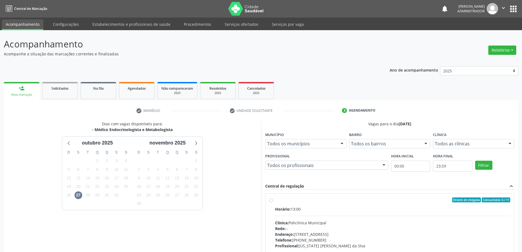
click at [275, 200] on label "Ordem de chegada Consumidos: 6 / 11 Horário: 13:00 Clínica: Policlínica Municip…" at bounding box center [392, 239] width 235 height 84
click at [271, 200] on input "Ordem de chegada Consumidos: 6 / 11 Horário: 13:00 Clínica: Policlínica Municip…" at bounding box center [271, 199] width 4 height 5
radio input "true"
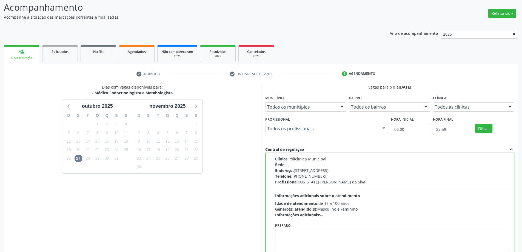
scroll to position [76, 0]
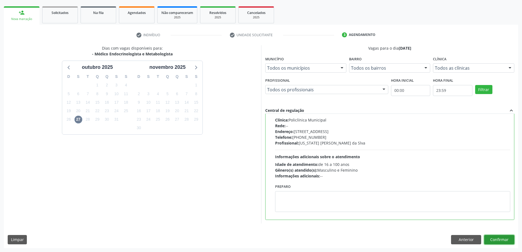
click at [495, 235] on button "Confirmar" at bounding box center [499, 239] width 30 height 9
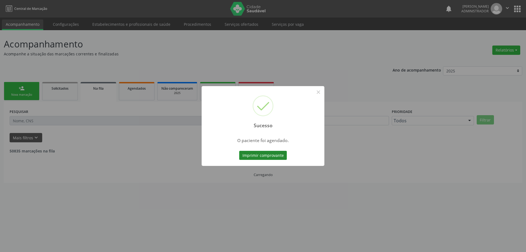
click at [268, 154] on button "Imprimir comprovante" at bounding box center [263, 155] width 48 height 9
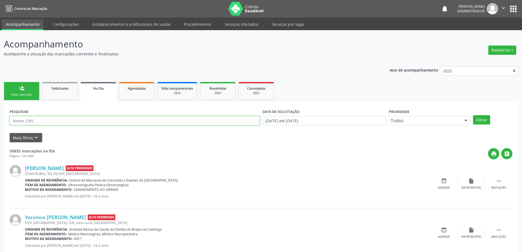
click at [55, 121] on input "text" at bounding box center [135, 120] width 250 height 9
click at [23, 88] on div "person_add" at bounding box center [22, 88] width 6 height 6
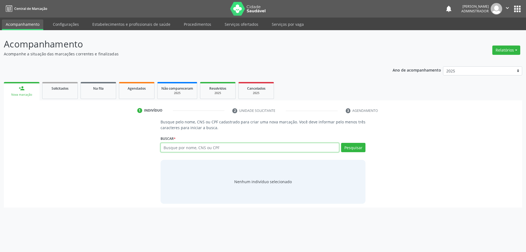
click at [173, 148] on input "text" at bounding box center [250, 147] width 179 height 9
type input "godofredo manoel"
click at [355, 146] on button "Pesquisar" at bounding box center [353, 147] width 24 height 9
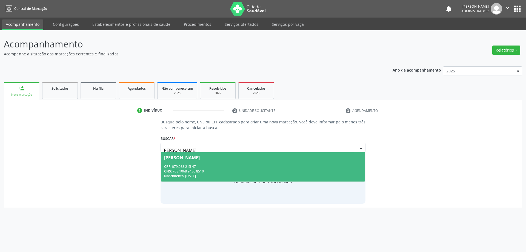
click at [258, 156] on div "Godofredo Manoel de Souza" at bounding box center [263, 157] width 198 height 4
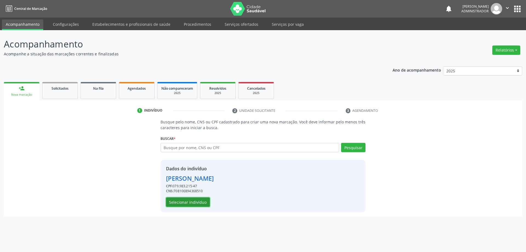
click at [185, 200] on button "Selecionar indivíduo" at bounding box center [188, 201] width 44 height 9
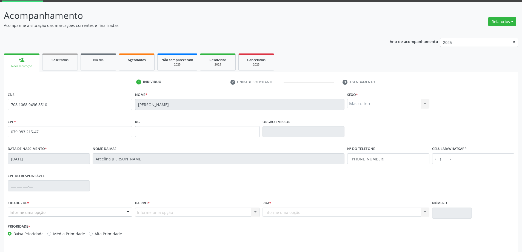
scroll to position [45, 0]
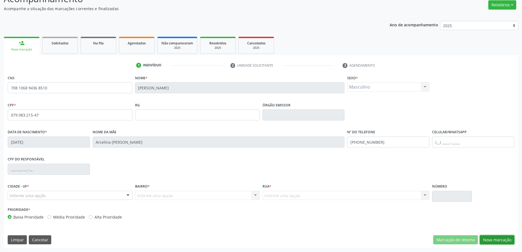
click at [490, 240] on button "Nova marcação" at bounding box center [497, 239] width 35 height 9
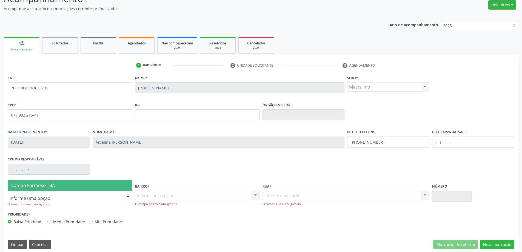
click at [127, 194] on div at bounding box center [128, 195] width 8 height 9
click at [118, 182] on span "Campo Formoso - BA" at bounding box center [70, 185] width 124 height 11
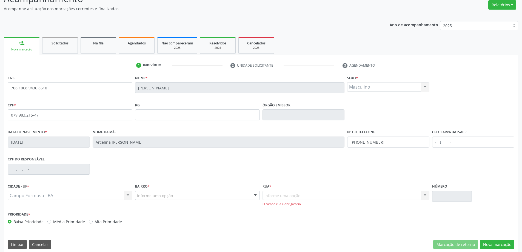
click at [257, 194] on div at bounding box center [255, 195] width 8 height 9
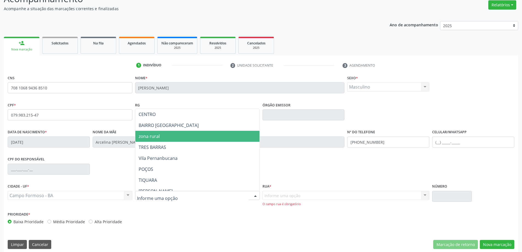
click at [245, 138] on span "zona rural" at bounding box center [197, 136] width 124 height 11
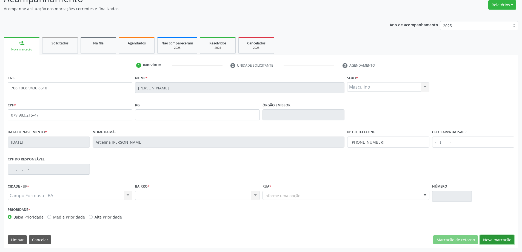
click at [498, 240] on button "Nova marcação" at bounding box center [497, 239] width 35 height 9
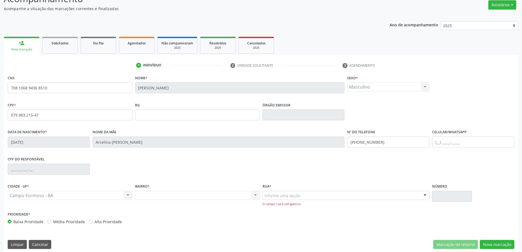
click at [423, 193] on div at bounding box center [425, 195] width 8 height 9
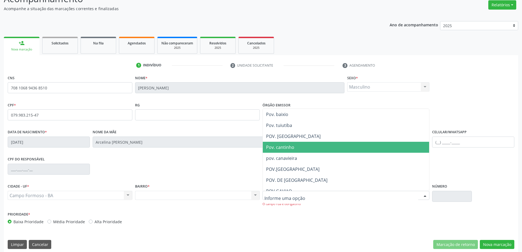
click at [404, 149] on span "Pov. cantinho" at bounding box center [346, 147] width 167 height 11
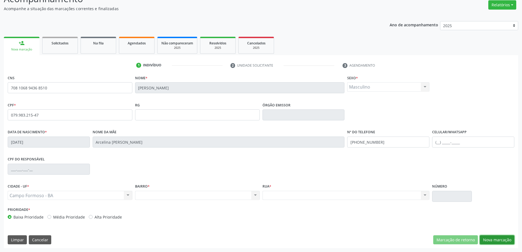
click at [488, 237] on button "Nova marcação" at bounding box center [497, 239] width 35 height 9
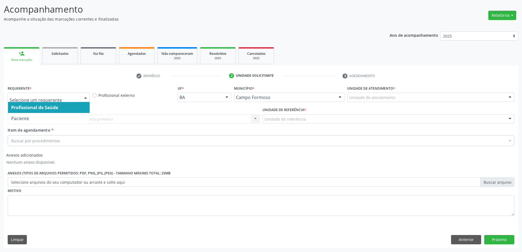
click at [85, 94] on div at bounding box center [85, 97] width 8 height 9
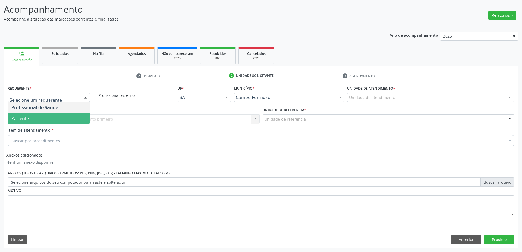
click at [78, 117] on span "Paciente" at bounding box center [49, 118] width 82 height 11
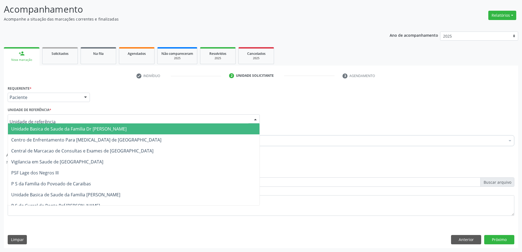
click at [255, 118] on div at bounding box center [255, 119] width 8 height 9
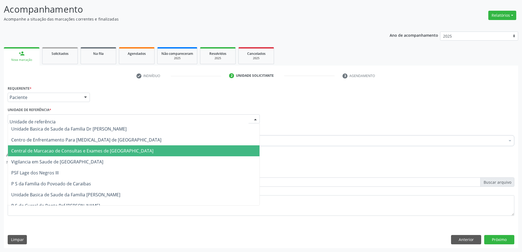
click at [237, 148] on span "Central de Marcacao de Consultas e Exames de [GEOGRAPHIC_DATA]" at bounding box center [134, 150] width 252 height 11
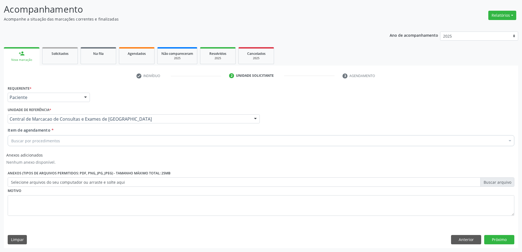
click at [236, 142] on div "Buscar por procedimentos" at bounding box center [261, 140] width 507 height 11
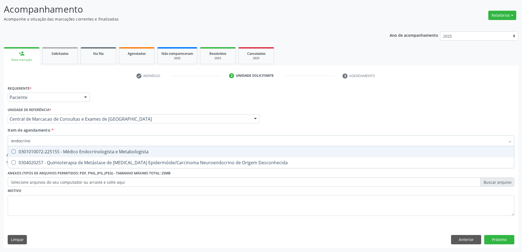
type input "endocrinol"
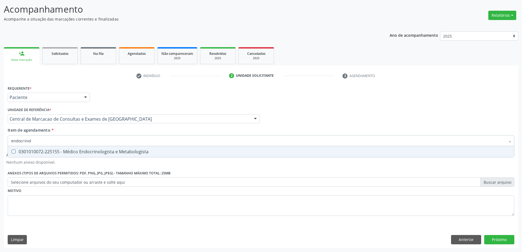
click at [237, 151] on div "0301010072-225155 - Médico Endocrinologista e Metabologista" at bounding box center [260, 151] width 499 height 4
checkbox Metabologista "true"
click at [497, 237] on button "Próximo" at bounding box center [499, 239] width 30 height 9
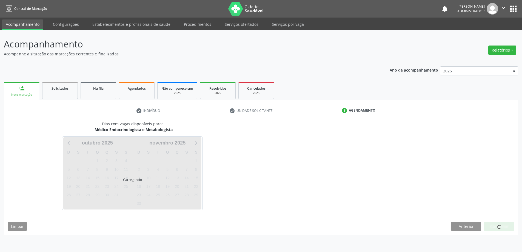
scroll to position [0, 0]
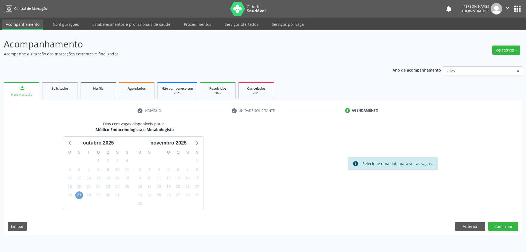
click at [78, 196] on span "27" at bounding box center [79, 195] width 8 height 8
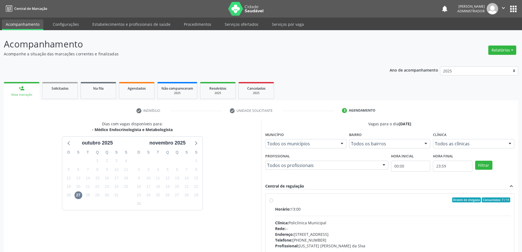
drag, startPoint x: 271, startPoint y: 201, endPoint x: 328, endPoint y: 201, distance: 56.7
click at [275, 200] on label "Ordem de chegada Consumidos: 7 / 11 Horário: 13:00 Clínica: Policlínica Municip…" at bounding box center [392, 239] width 235 height 84
click at [271, 200] on input "Ordem de chegada Consumidos: 7 / 11 Horário: 13:00 Clínica: Policlínica Municip…" at bounding box center [271, 199] width 4 height 5
radio input "true"
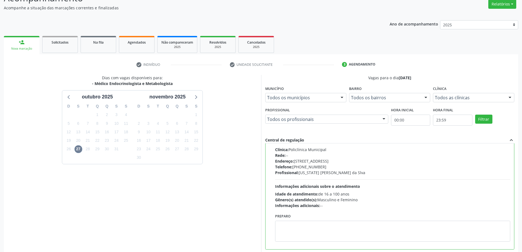
scroll to position [76, 0]
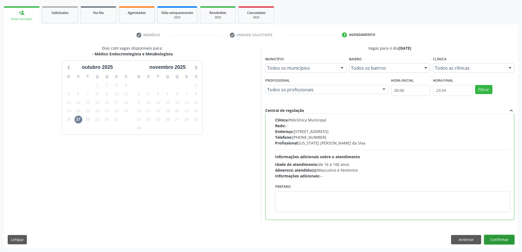
drag, startPoint x: 495, startPoint y: 236, endPoint x: 492, endPoint y: 235, distance: 2.8
click at [494, 236] on button "Confirmar" at bounding box center [499, 239] width 30 height 9
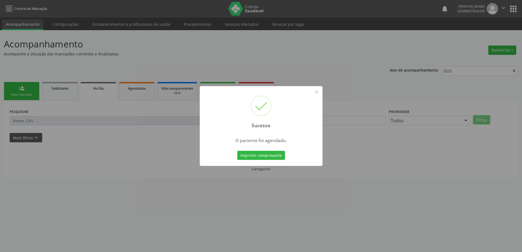
scroll to position [0, 0]
click at [272, 153] on button "Imprimir comprovante" at bounding box center [263, 155] width 48 height 9
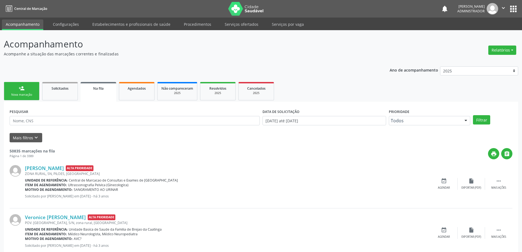
click at [21, 90] on div "person_add" at bounding box center [22, 88] width 6 height 6
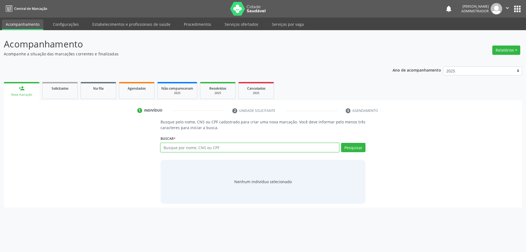
click at [196, 149] on input "text" at bounding box center [250, 147] width 179 height 9
type input "josefa lima de oliveira"
click at [351, 144] on button "Pesquisar" at bounding box center [353, 147] width 24 height 9
type input "josefa lima de oliveira"
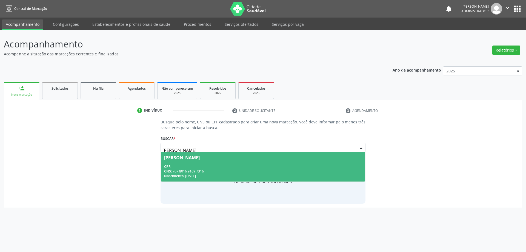
click at [227, 164] on span "Josefa Lima de Oliveira CPF: -- CNS: 707 8016 9169 7316 Nascimento: 12/08/1948" at bounding box center [263, 166] width 205 height 29
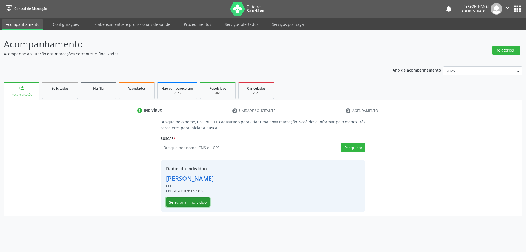
click at [198, 200] on button "Selecionar indivíduo" at bounding box center [188, 201] width 44 height 9
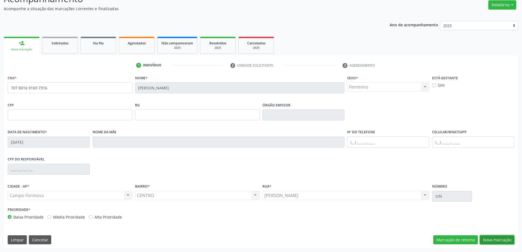
click at [486, 239] on button "Nova marcação" at bounding box center [497, 239] width 35 height 9
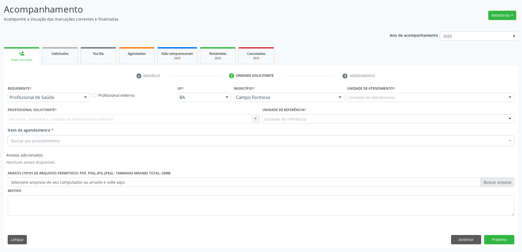
scroll to position [35, 0]
click at [84, 96] on div at bounding box center [85, 97] width 8 height 9
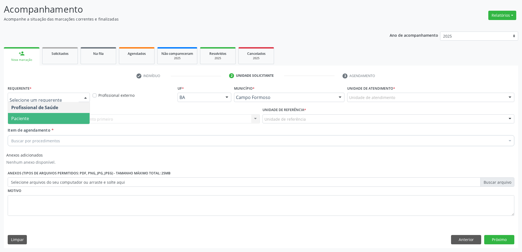
click at [78, 117] on span "Paciente" at bounding box center [49, 118] width 82 height 11
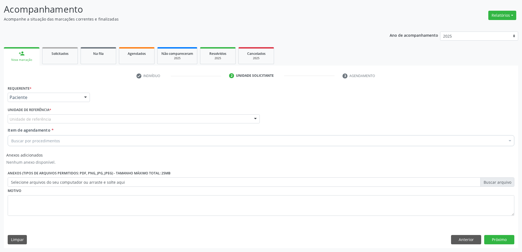
click at [255, 117] on div at bounding box center [255, 119] width 8 height 9
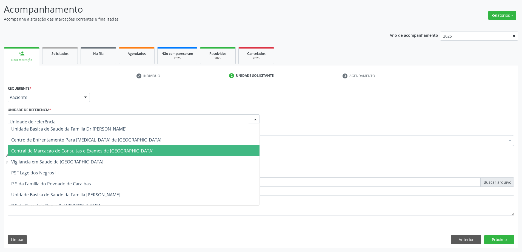
click at [246, 146] on span "Central de Marcacao de Consultas e Exames de [GEOGRAPHIC_DATA]" at bounding box center [134, 150] width 252 height 11
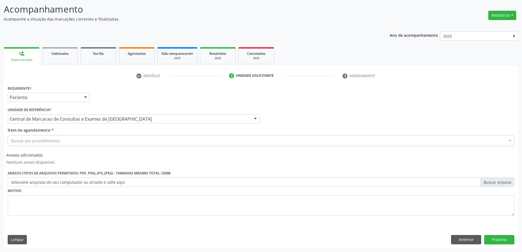
click at [246, 141] on div "Buscar por procedimentos" at bounding box center [261, 140] width 507 height 11
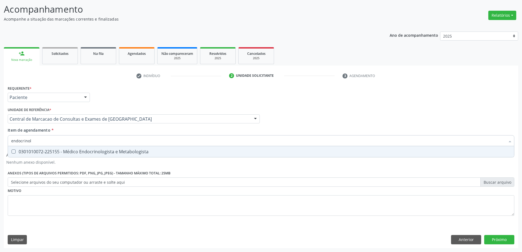
type input "endocrinolo"
click at [153, 151] on div "0301010072-225155 - Médico Endocrinologista e Metabologista" at bounding box center [260, 151] width 499 height 4
checkbox Metabologista "true"
click at [498, 236] on button "Próximo" at bounding box center [499, 239] width 30 height 9
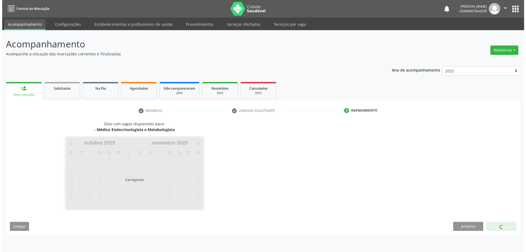
scroll to position [0, 0]
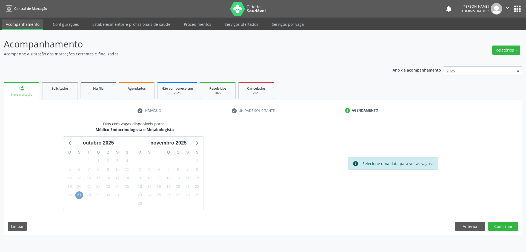
click at [79, 196] on span "27" at bounding box center [79, 195] width 8 height 8
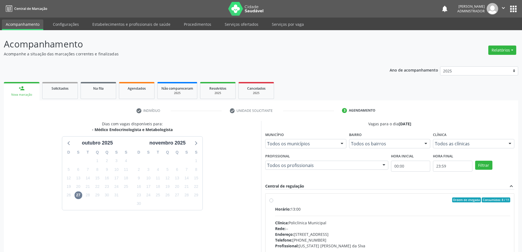
click at [275, 201] on label "Ordem de chegada Consumidos: 8 / 11 Horário: 13:00 Clínica: Policlínica Municip…" at bounding box center [392, 239] width 235 height 84
click at [272, 201] on input "Ordem de chegada Consumidos: 8 / 11 Horário: 13:00 Clínica: Policlínica Municip…" at bounding box center [271, 199] width 4 height 5
radio input "true"
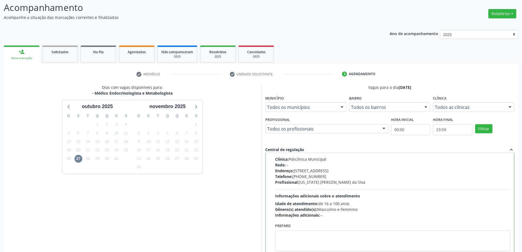
scroll to position [76, 0]
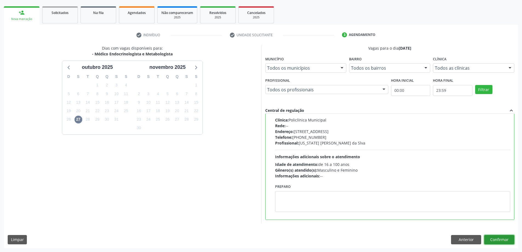
click at [495, 237] on button "Confirmar" at bounding box center [499, 239] width 30 height 9
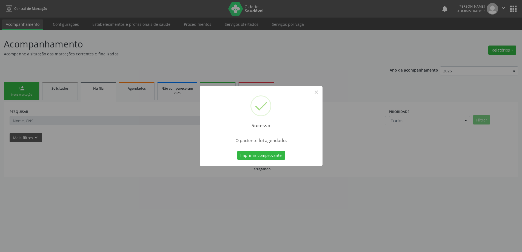
scroll to position [0, 0]
click at [277, 155] on button "Imprimir comprovante" at bounding box center [263, 155] width 48 height 9
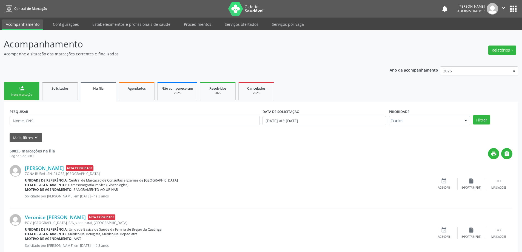
click at [17, 86] on link "person_add Nova marcação" at bounding box center [22, 91] width 36 height 18
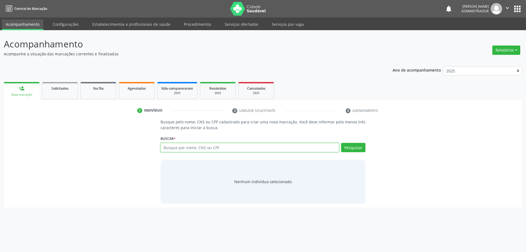
click at [243, 151] on input "text" at bounding box center [250, 147] width 179 height 9
type input "[PERSON_NAME]"
click at [354, 148] on button "Pesquisar" at bounding box center [353, 147] width 24 height 9
type input "[PERSON_NAME]"
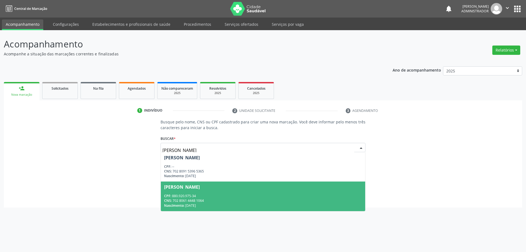
click at [227, 190] on span "[PERSON_NAME] CPF: 880.920.975-34 CNS: 702 8061 4448 1064 Nascimento: [DATE]" at bounding box center [263, 195] width 205 height 29
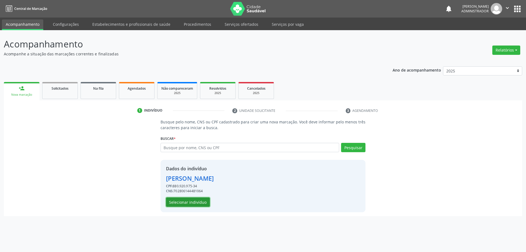
click at [193, 205] on button "Selecionar indivíduo" at bounding box center [188, 201] width 44 height 9
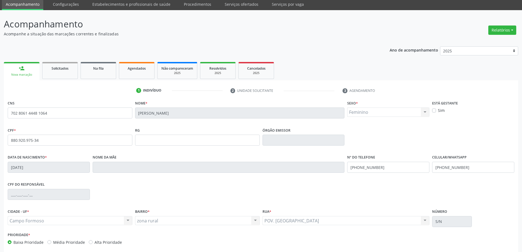
scroll to position [45, 0]
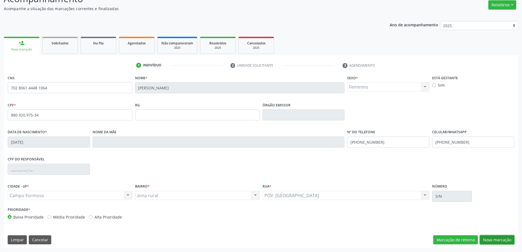
click at [504, 236] on button "Nova marcação" at bounding box center [497, 239] width 35 height 9
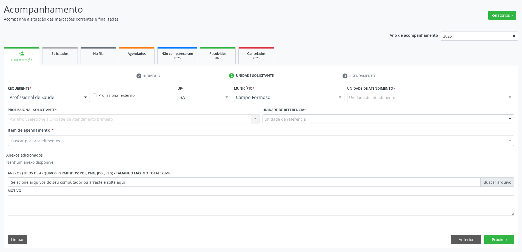
click at [85, 98] on div at bounding box center [85, 97] width 8 height 9
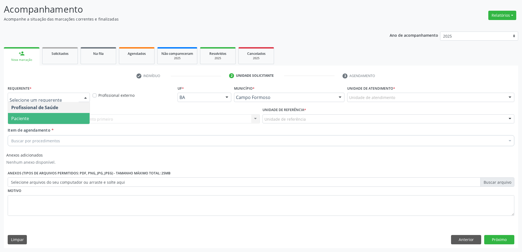
click at [76, 124] on span "Paciente" at bounding box center [49, 118] width 82 height 11
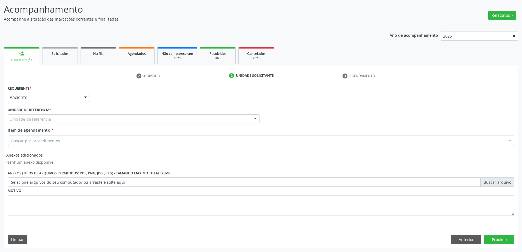
click at [256, 118] on div at bounding box center [255, 119] width 8 height 9
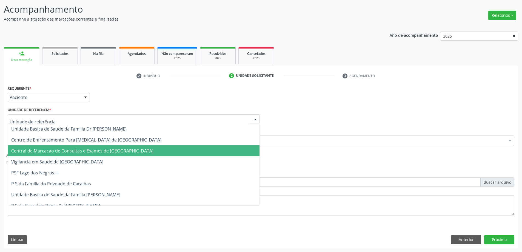
click at [244, 145] on span "Central de Marcacao de Consultas e Exames de [GEOGRAPHIC_DATA]" at bounding box center [134, 150] width 252 height 11
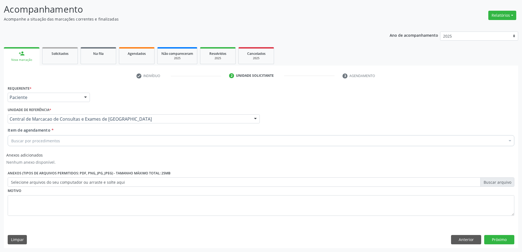
click at [245, 140] on div "Buscar por procedimentos" at bounding box center [261, 140] width 507 height 11
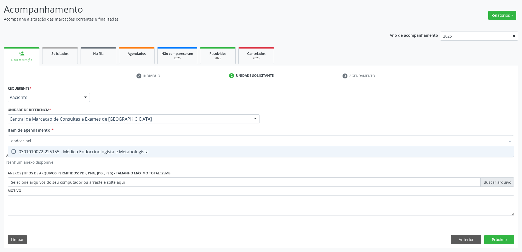
type input "endocrinolo"
click at [174, 151] on div "0301010072-225155 - Médico Endocrinologista e Metabologista" at bounding box center [260, 151] width 499 height 4
checkbox Metabologista "true"
click at [494, 237] on button "Próximo" at bounding box center [499, 239] width 30 height 9
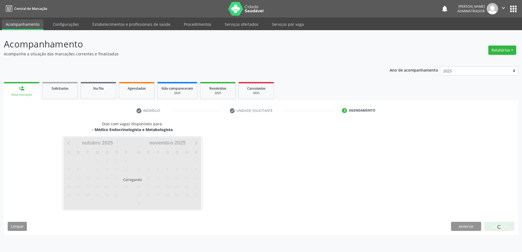
scroll to position [0, 0]
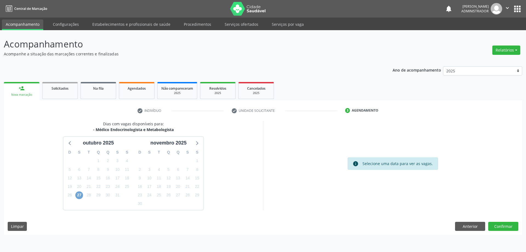
click at [80, 193] on span "27" at bounding box center [79, 195] width 8 height 8
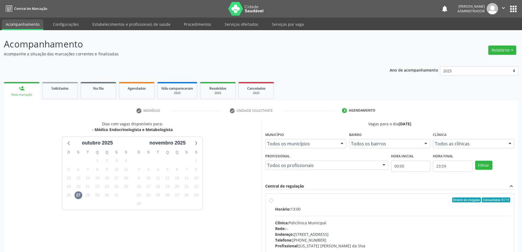
click at [275, 201] on label "Ordem de chegada Consumidos: 9 / 11 Horário: 13:00 Clínica: Policlínica Municip…" at bounding box center [392, 239] width 235 height 84
click at [272, 201] on input "Ordem de chegada Consumidos: 9 / 11 Horário: 13:00 Clínica: Policlínica Municip…" at bounding box center [271, 199] width 4 height 5
radio input "true"
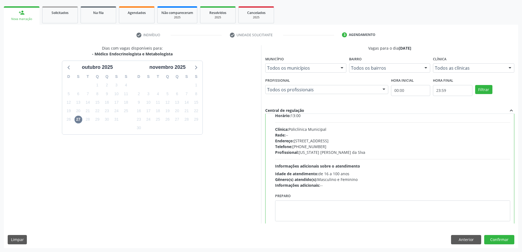
scroll to position [27, 0]
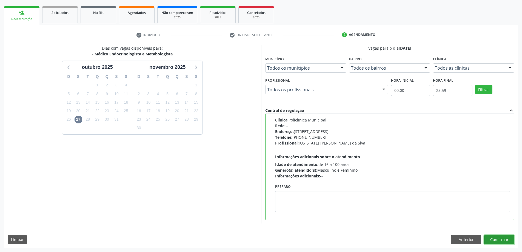
click at [496, 236] on button "Confirmar" at bounding box center [499, 239] width 30 height 9
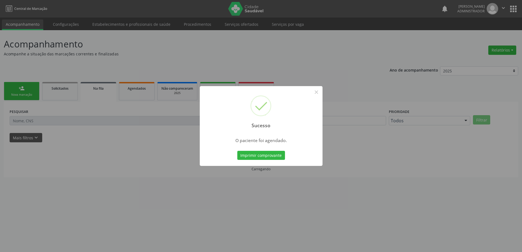
scroll to position [0, 0]
click at [273, 154] on button "Imprimir comprovante" at bounding box center [263, 155] width 48 height 9
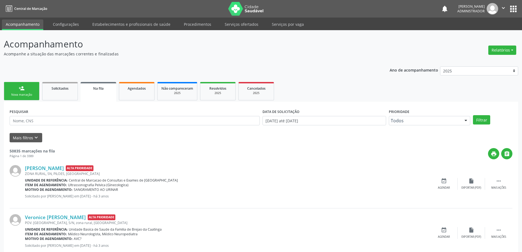
click at [20, 90] on div "person_add" at bounding box center [22, 88] width 6 height 6
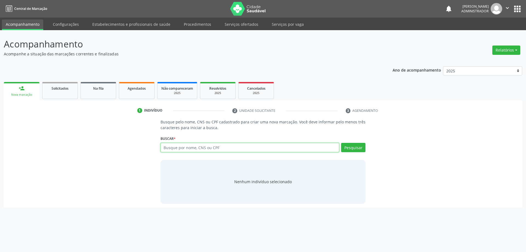
click at [195, 150] on input "text" at bounding box center [250, 147] width 179 height 9
type input "j"
type input "708204614461040"
click at [346, 146] on button "Pesquisar" at bounding box center [353, 147] width 24 height 9
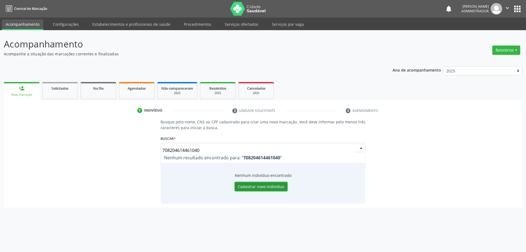
click at [273, 187] on button "Cadastrar novo indivíduo" at bounding box center [261, 186] width 53 height 9
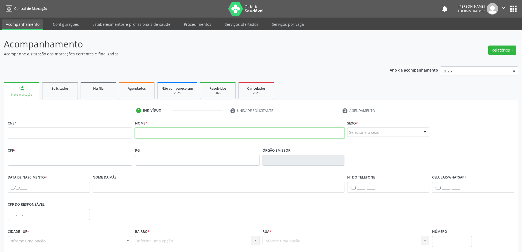
click at [195, 133] on input "text" at bounding box center [240, 132] width 210 height 11
type input "j"
type input "[PERSON_NAME]"
click at [426, 130] on div at bounding box center [425, 132] width 8 height 9
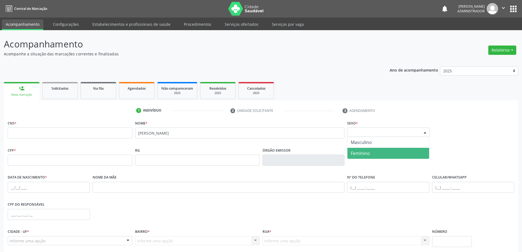
click at [408, 150] on span "Feminino" at bounding box center [388, 153] width 82 height 11
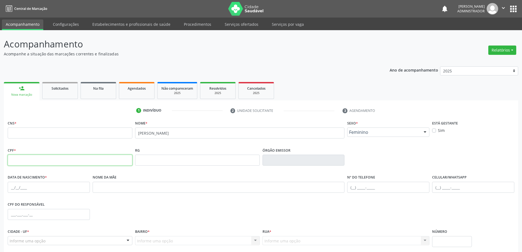
click at [69, 159] on input "text" at bounding box center [70, 160] width 125 height 11
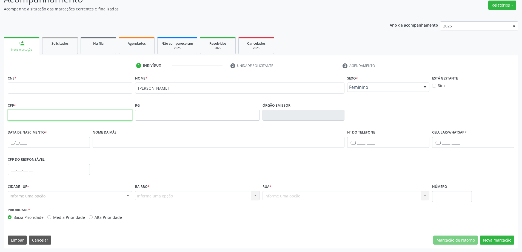
scroll to position [45, 0]
